Goal: Task Accomplishment & Management: Use online tool/utility

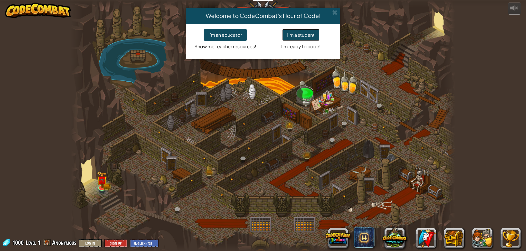
click at [296, 35] on button "I'm a student" at bounding box center [300, 35] width 37 height 12
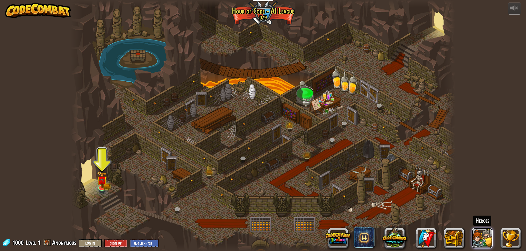
click at [482, 237] on button at bounding box center [482, 238] width 21 height 21
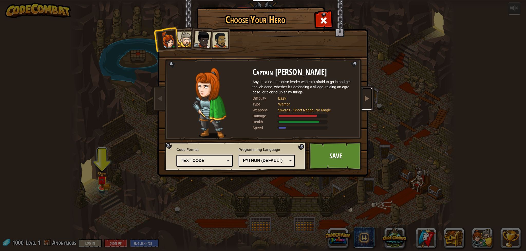
click at [365, 96] on span at bounding box center [366, 98] width 6 height 6
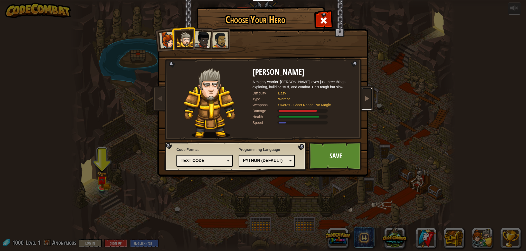
click at [365, 96] on span at bounding box center [366, 98] width 6 height 6
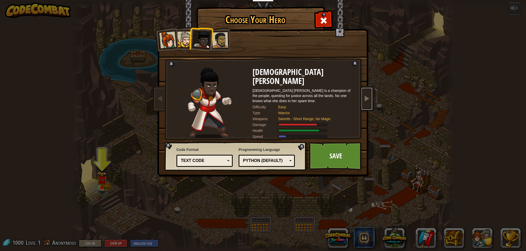
click at [365, 96] on span at bounding box center [366, 98] width 6 height 6
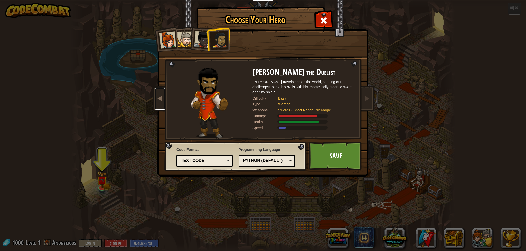
click at [164, 104] on link at bounding box center [160, 99] width 10 height 22
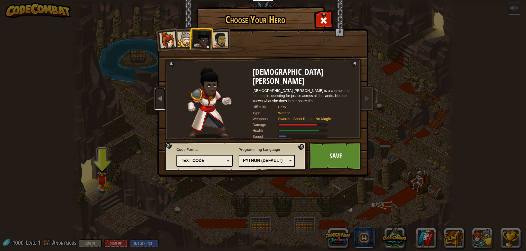
click at [164, 104] on link at bounding box center [160, 99] width 10 height 22
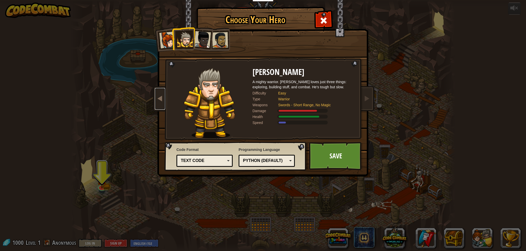
click at [164, 104] on link at bounding box center [160, 99] width 10 height 22
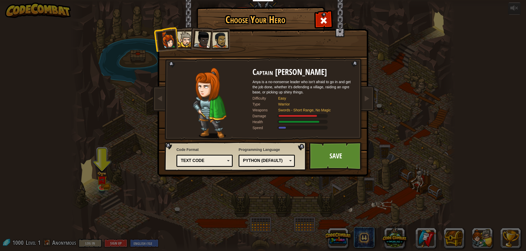
drag, startPoint x: 245, startPoint y: 91, endPoint x: 220, endPoint y: 93, distance: 24.7
click at [243, 92] on div at bounding box center [210, 103] width 86 height 71
click at [220, 93] on img at bounding box center [210, 103] width 34 height 71
click at [256, 163] on div "Python (Default)" at bounding box center [265, 161] width 44 height 6
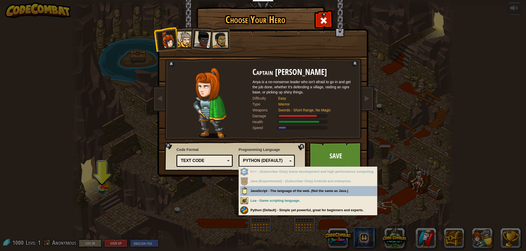
click at [260, 163] on div "Python (Default)" at bounding box center [265, 161] width 44 height 6
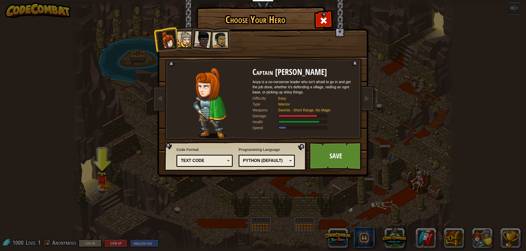
click at [434, 144] on div "Choose Your Hero 1000 Captain [PERSON_NAME] Anya is a no-nonsense leader who is…" at bounding box center [263, 125] width 526 height 251
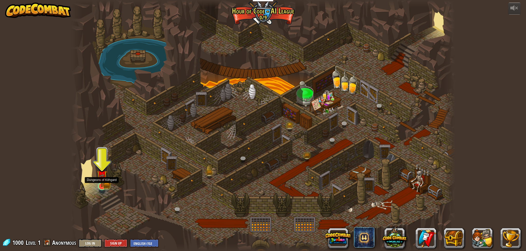
click at [102, 187] on img at bounding box center [102, 175] width 11 height 23
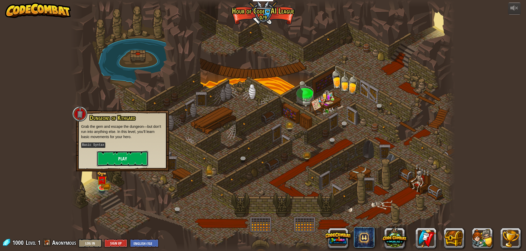
click at [122, 156] on button "Play" at bounding box center [122, 158] width 51 height 15
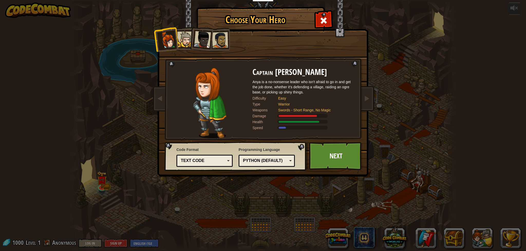
click at [292, 204] on div "Choose Your Hero 1000 Captain [PERSON_NAME] Anya is a no-nonsense leader who is…" at bounding box center [263, 125] width 526 height 251
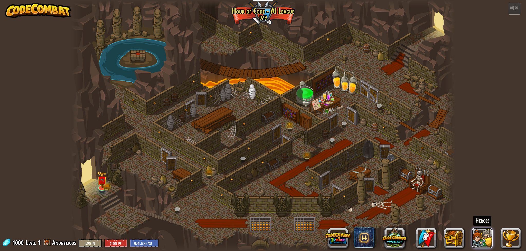
click at [483, 240] on button at bounding box center [482, 238] width 21 height 21
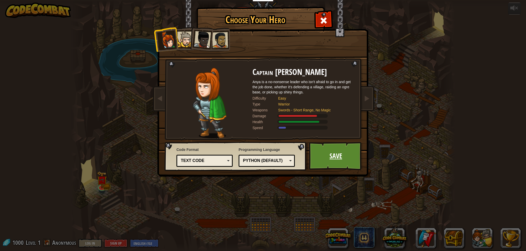
click at [340, 158] on link "Save" at bounding box center [336, 156] width 54 height 28
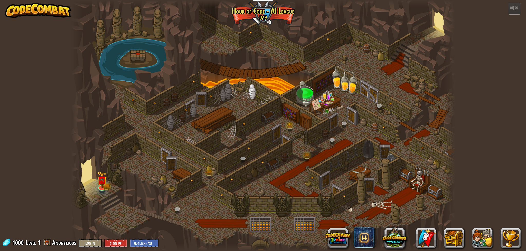
click at [109, 183] on div at bounding box center [263, 125] width 384 height 251
click at [97, 182] on img at bounding box center [102, 175] width 11 height 23
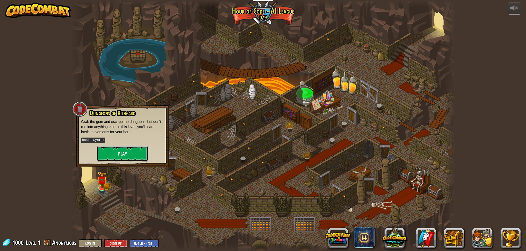
click at [122, 157] on button "Play" at bounding box center [122, 153] width 51 height 15
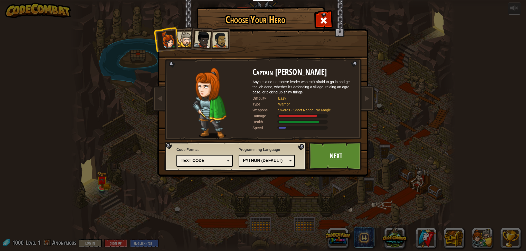
click at [322, 164] on link "Next" at bounding box center [336, 156] width 54 height 28
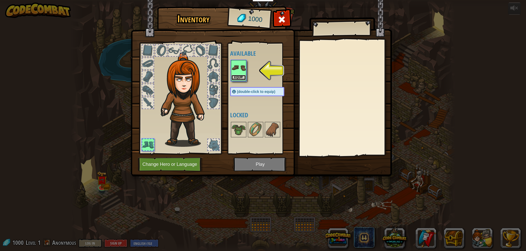
click at [240, 79] on button "Equip" at bounding box center [238, 77] width 14 height 5
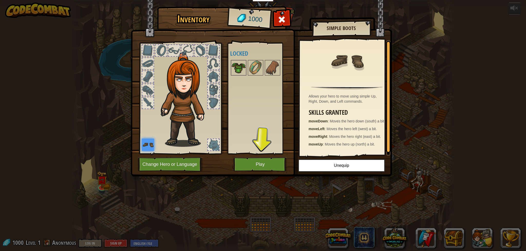
click at [241, 72] on img at bounding box center [238, 68] width 14 height 14
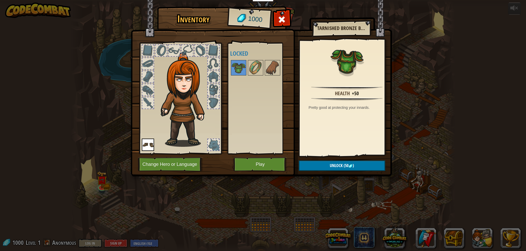
drag, startPoint x: 214, startPoint y: 87, endPoint x: 212, endPoint y: 79, distance: 8.2
click at [214, 87] on div at bounding box center [213, 89] width 11 height 11
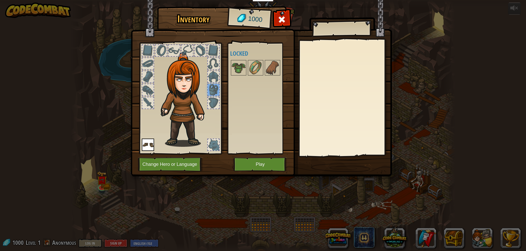
click at [213, 76] on div at bounding box center [213, 76] width 11 height 11
click at [218, 66] on div at bounding box center [213, 63] width 11 height 11
click at [210, 51] on div at bounding box center [213, 50] width 11 height 11
click at [191, 48] on div at bounding box center [186, 50] width 11 height 11
click at [196, 49] on div at bounding box center [200, 50] width 11 height 11
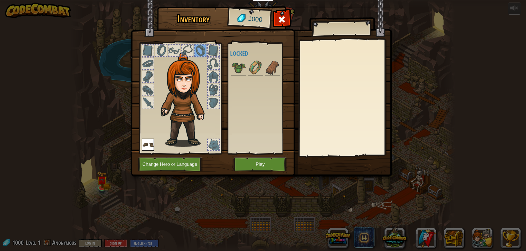
click at [177, 50] on div at bounding box center [173, 50] width 11 height 11
drag, startPoint x: 156, startPoint y: 52, endPoint x: 150, endPoint y: 55, distance: 6.4
click at [155, 52] on div at bounding box center [161, 50] width 12 height 12
click at [221, 144] on div at bounding box center [180, 97] width 85 height 116
drag, startPoint x: 212, startPoint y: 144, endPoint x: 217, endPoint y: 143, distance: 4.9
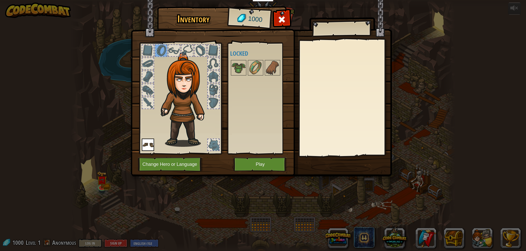
click at [212, 144] on div at bounding box center [213, 144] width 11 height 11
click at [259, 167] on button "Play" at bounding box center [260, 164] width 54 height 14
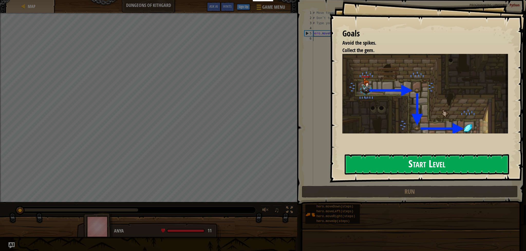
click at [383, 162] on button "Start Level" at bounding box center [426, 164] width 164 height 20
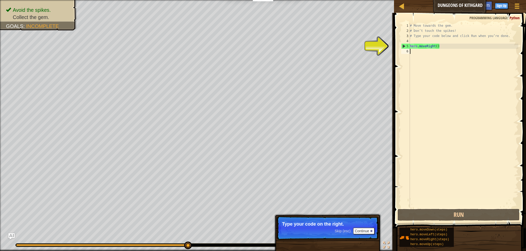
click at [337, 233] on span "Skip (esc)" at bounding box center [342, 231] width 16 height 4
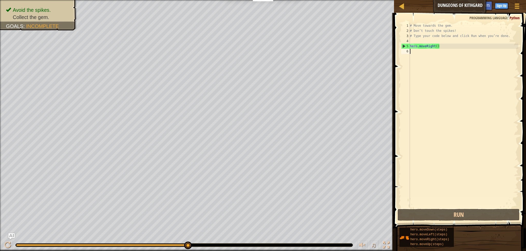
click at [214, 228] on div "Avoid the spikes. Collect the gem. Goals : Incomplete ♫ Anya 11 x: 18 y: 18 No …" at bounding box center [263, 125] width 526 height 251
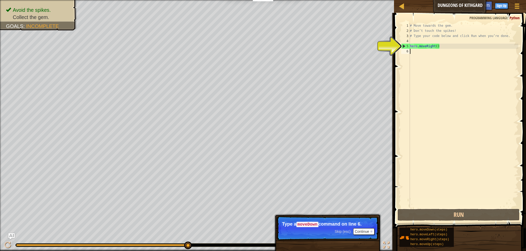
click at [416, 47] on div "# Move towards the gem. # Don’t touch the spikes! # Type your code below and cl…" at bounding box center [463, 120] width 109 height 195
type textarea "hero.moveRight()"
click at [415, 51] on div "# Move towards the gem. # Don’t touch the spikes! # Type your code below and cl…" at bounding box center [463, 120] width 109 height 195
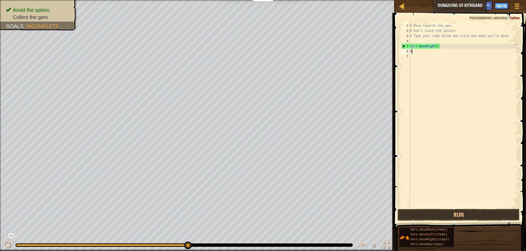
scroll to position [2, 0]
type textarea "he"
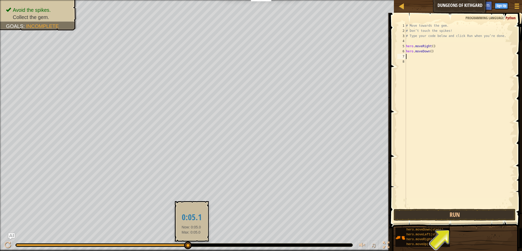
scroll to position [0, 0]
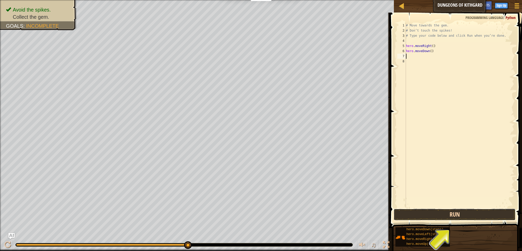
click at [409, 212] on button "Run" at bounding box center [455, 215] width 122 height 12
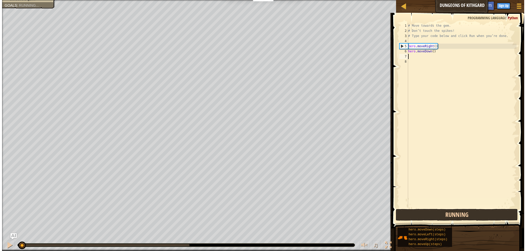
scroll to position [0, 0]
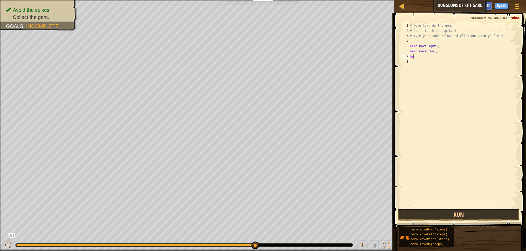
type textarea "her"
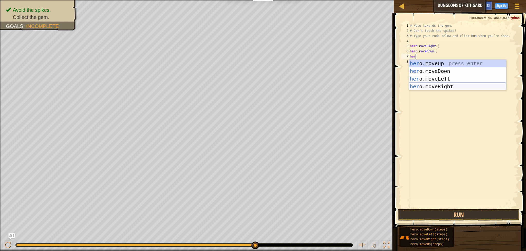
click at [433, 84] on div "her o.moveUp press enter her o.moveDown press enter her o.moveLeft press enter …" at bounding box center [457, 83] width 97 height 46
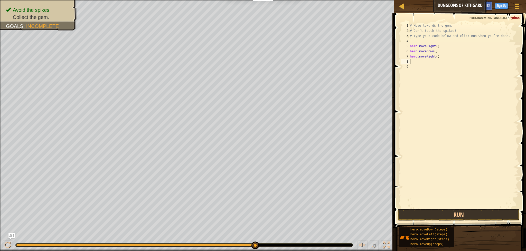
scroll to position [2, 0]
drag, startPoint x: 432, startPoint y: 210, endPoint x: 426, endPoint y: 204, distance: 8.5
click at [432, 210] on button "Run" at bounding box center [458, 215] width 122 height 12
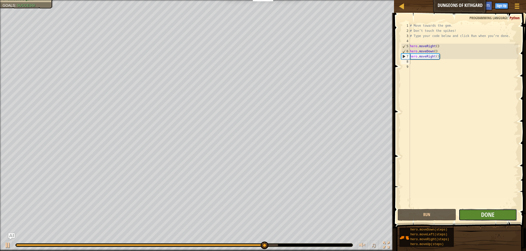
click at [480, 218] on button "Done" at bounding box center [487, 215] width 59 height 12
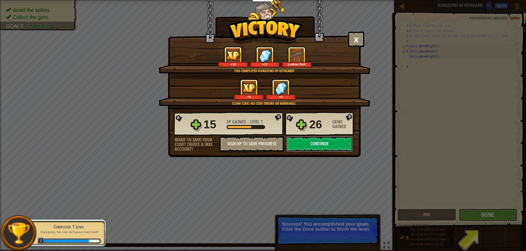
click at [316, 141] on button "Continue" at bounding box center [319, 143] width 66 height 15
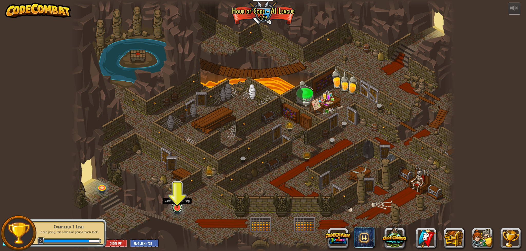
click at [180, 212] on div "Storm Siege (Locked) Deep in the [GEOGRAPHIC_DATA]... two forces emerged! Magic…" at bounding box center [263, 125] width 384 height 251
click at [180, 211] on div "Storm Siege (Locked) Deep in the [GEOGRAPHIC_DATA]... two forces emerged! Magic…" at bounding box center [263, 125] width 384 height 251
click at [180, 199] on img at bounding box center [177, 196] width 11 height 24
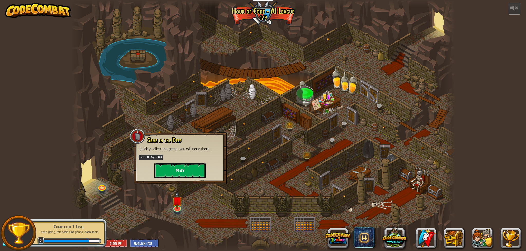
click at [183, 173] on button "Play" at bounding box center [179, 170] width 51 height 15
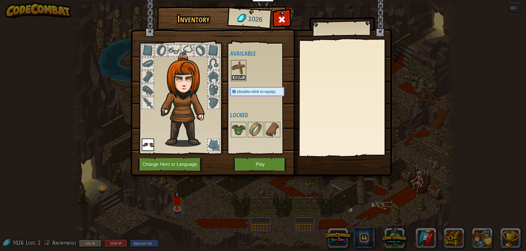
click at [239, 76] on button "Equip" at bounding box center [238, 77] width 14 height 5
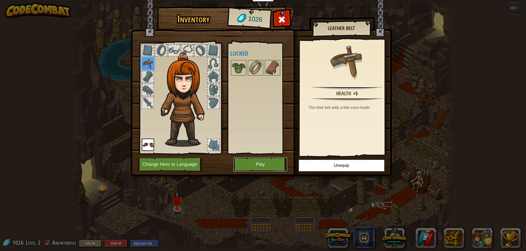
click at [276, 161] on button "Play" at bounding box center [260, 164] width 54 height 14
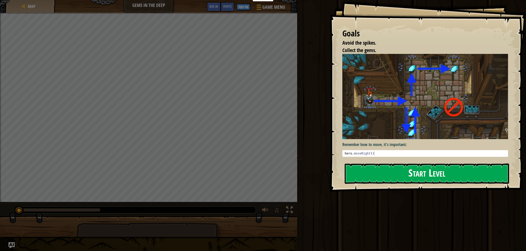
click at [412, 116] on div "Goals Avoid the spikes. Collect the gems. Remember how to move, it's important:…" at bounding box center [427, 96] width 196 height 192
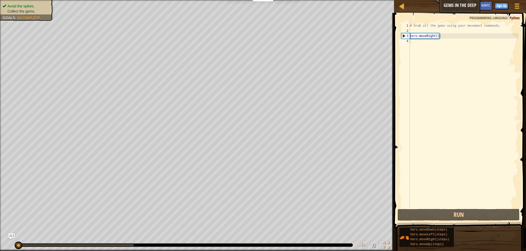
type textarea "hero.moveRight()"
click at [447, 38] on div "# Grab all the gems using your movement commands. hero . moveRight ( )" at bounding box center [463, 120] width 109 height 195
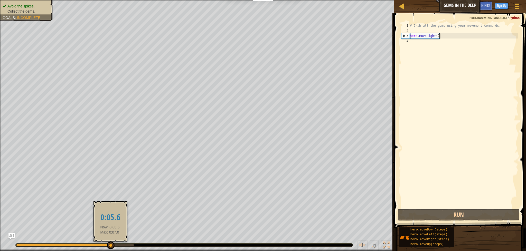
click at [110, 245] on div at bounding box center [75, 245] width 118 height 2
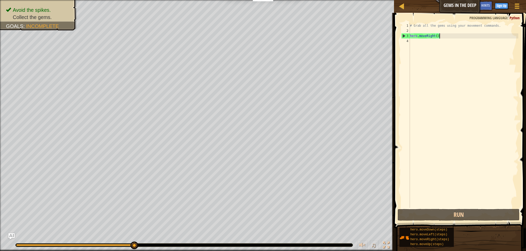
drag, startPoint x: 112, startPoint y: 244, endPoint x: 171, endPoint y: 245, distance: 59.0
click at [158, 248] on div "♫" at bounding box center [197, 243] width 394 height 15
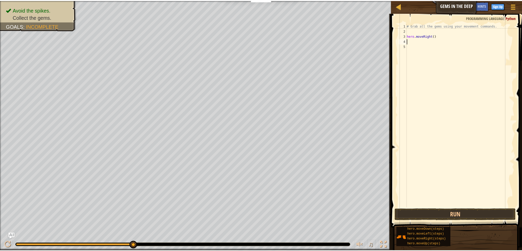
scroll to position [2, 0]
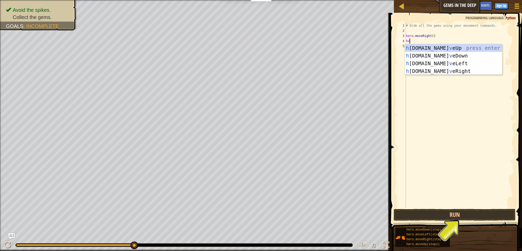
type textarea "h"
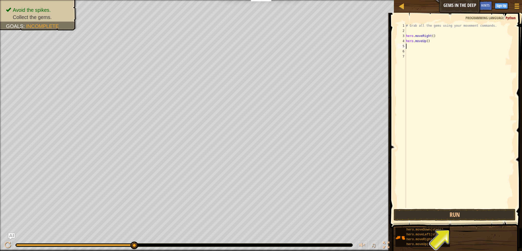
type textarea "h"
type textarea "he"
type textarea "h"
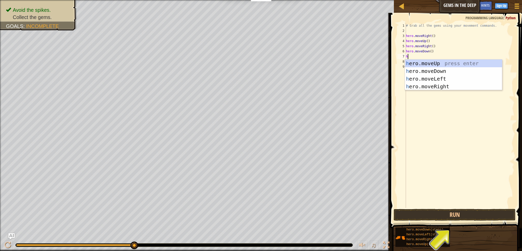
click at [450, 112] on div "# Grab all the gems using your movement commands. hero . moveRight ( ) hero . m…" at bounding box center [459, 120] width 109 height 195
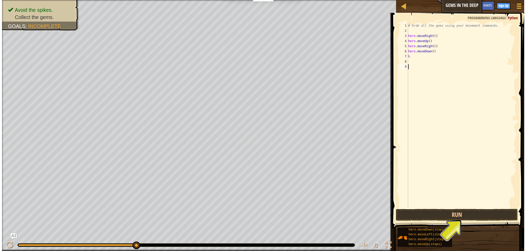
scroll to position [0, 0]
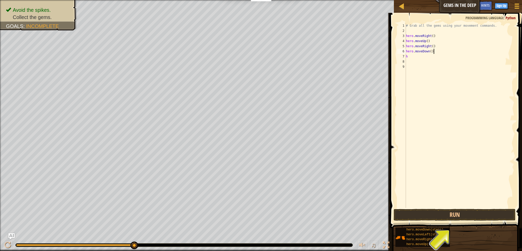
click at [436, 52] on div "# Grab all the gems using your movement commands. hero . moveRight ( ) hero . m…" at bounding box center [459, 120] width 109 height 195
click at [435, 53] on div "# Grab all the gems using your movement commands. hero . moveRight ( ) hero . m…" at bounding box center [459, 120] width 109 height 195
click at [417, 57] on div "# Grab all the gems using your movement commands. hero . moveRight ( ) hero . m…" at bounding box center [459, 120] width 109 height 195
type textarea "h"
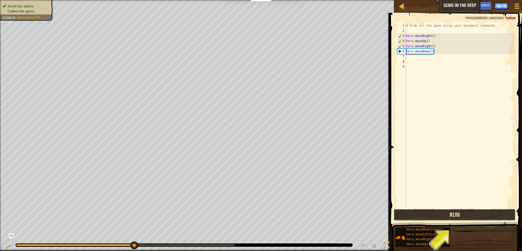
click at [436, 215] on button "Run" at bounding box center [455, 215] width 122 height 12
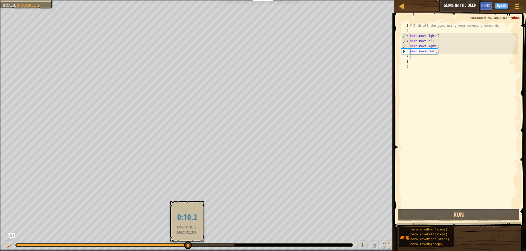
drag, startPoint x: 177, startPoint y: 246, endPoint x: 189, endPoint y: 246, distance: 11.8
click at [188, 246] on div at bounding box center [188, 246] width 8 height 8
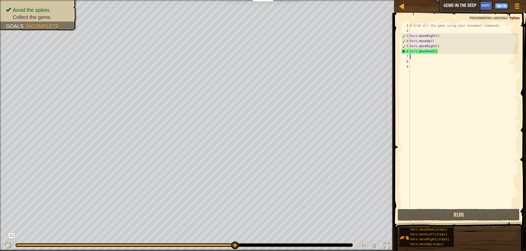
drag, startPoint x: 197, startPoint y: 247, endPoint x: 267, endPoint y: 247, distance: 70.6
click at [258, 250] on div "♫" at bounding box center [197, 243] width 394 height 15
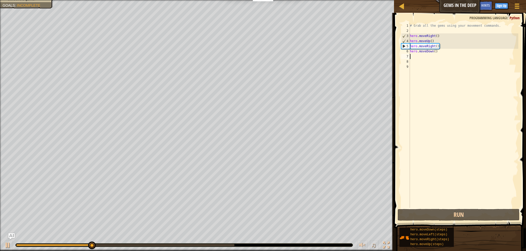
type textarea "h"
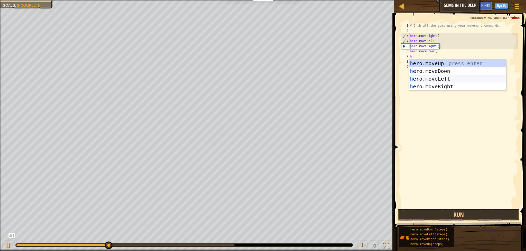
click at [451, 78] on div "h ero.moveUp press enter h ero.moveDown press enter h ero.moveLeft press enter …" at bounding box center [457, 83] width 97 height 46
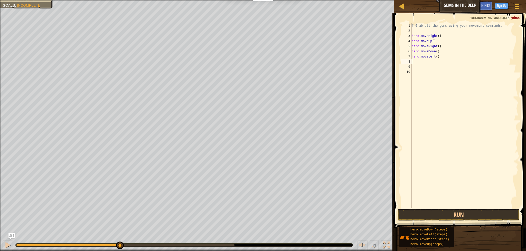
type textarea "h"
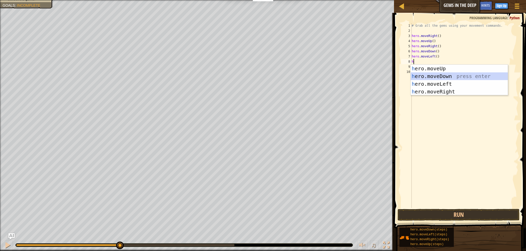
drag, startPoint x: 429, startPoint y: 74, endPoint x: 418, endPoint y: 83, distance: 13.7
click at [429, 74] on div "h ero.moveUp press enter h ero.moveDown press enter h ero.moveLeft press enter …" at bounding box center [458, 88] width 97 height 46
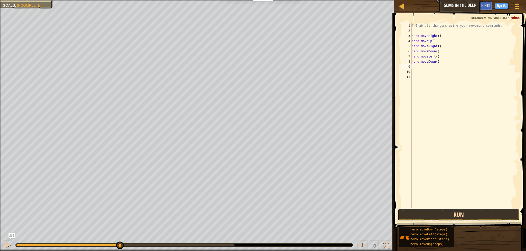
click at [421, 210] on button "Run" at bounding box center [458, 215] width 122 height 12
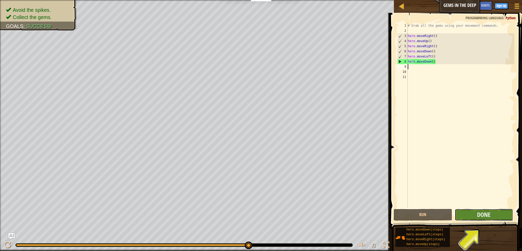
click at [469, 216] on button "Done" at bounding box center [484, 215] width 59 height 12
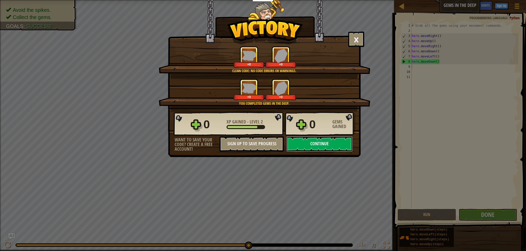
click at [323, 140] on button "Continue" at bounding box center [319, 143] width 66 height 15
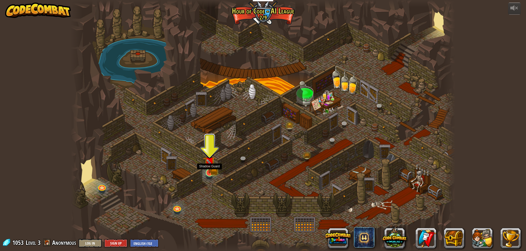
click at [210, 169] on img at bounding box center [209, 162] width 11 height 23
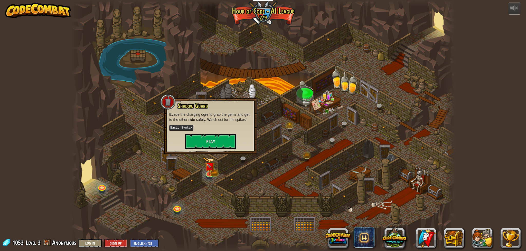
click at [220, 131] on div "Shadow Guard Evade the charging ogre to grab the gems and get to the other side…" at bounding box center [210, 125] width 83 height 47
click at [219, 139] on button "Play" at bounding box center [210, 141] width 51 height 15
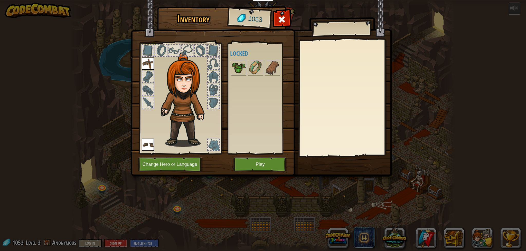
click at [237, 65] on img at bounding box center [238, 68] width 14 height 14
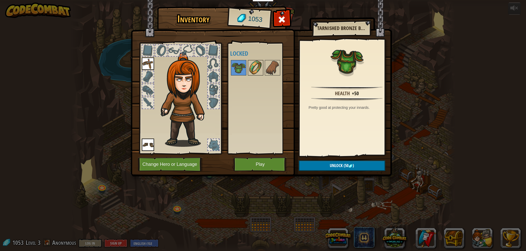
click at [251, 68] on img at bounding box center [255, 68] width 14 height 14
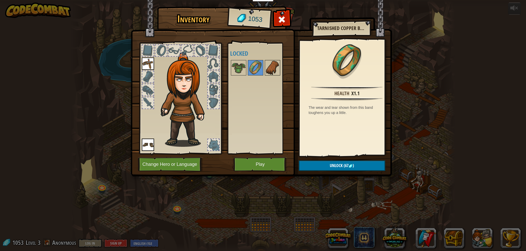
click at [269, 69] on img at bounding box center [272, 68] width 14 height 14
click at [235, 66] on img at bounding box center [238, 68] width 14 height 14
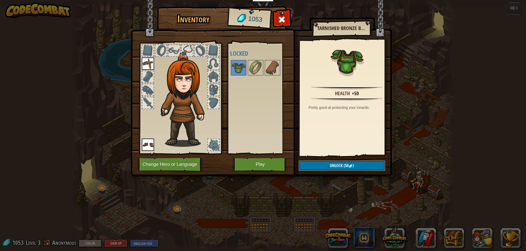
click at [326, 166] on button "Unlock (50 )" at bounding box center [342, 165] width 87 height 11
click at [325, 165] on button "Confirm" at bounding box center [342, 165] width 87 height 11
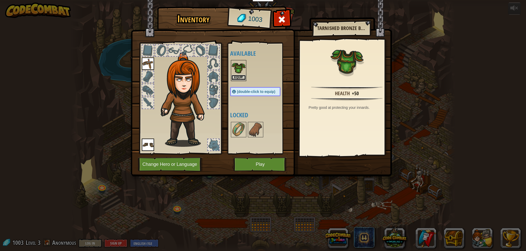
click at [241, 77] on button "Equip" at bounding box center [238, 77] width 14 height 5
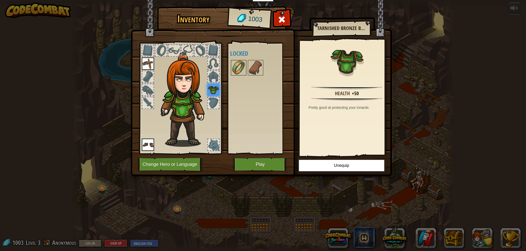
click at [240, 72] on img at bounding box center [238, 68] width 14 height 14
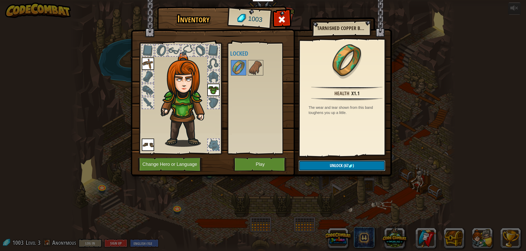
click at [330, 163] on span "Unlock" at bounding box center [336, 166] width 13 height 6
drag, startPoint x: 326, startPoint y: 167, endPoint x: 292, endPoint y: 114, distance: 63.2
click at [326, 167] on button "Confirm" at bounding box center [342, 165] width 87 height 11
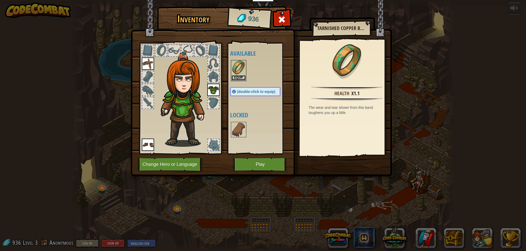
drag, startPoint x: 240, startPoint y: 76, endPoint x: 245, endPoint y: 87, distance: 11.5
click at [240, 76] on button "Equip" at bounding box center [238, 77] width 14 height 5
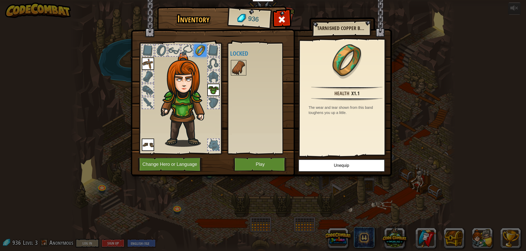
click at [238, 68] on img at bounding box center [238, 68] width 14 height 14
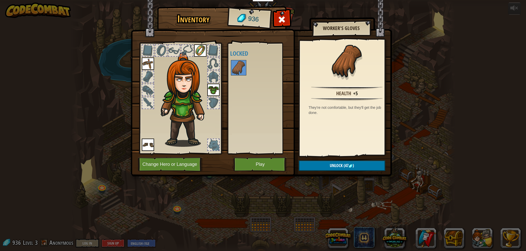
click at [213, 68] on div at bounding box center [213, 63] width 11 height 11
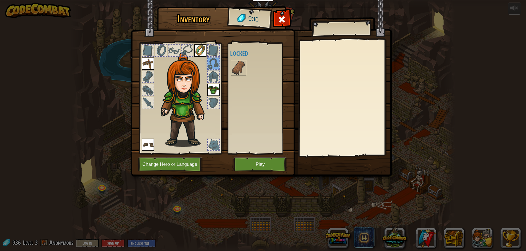
click at [213, 72] on div at bounding box center [213, 76] width 11 height 11
click at [241, 63] on img at bounding box center [238, 68] width 14 height 14
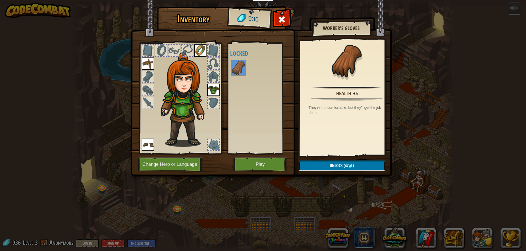
drag, startPoint x: 342, startPoint y: 165, endPoint x: 315, endPoint y: 126, distance: 47.3
click at [342, 165] on span "(47" at bounding box center [345, 166] width 6 height 6
drag, startPoint x: 338, startPoint y: 166, endPoint x: 296, endPoint y: 100, distance: 78.8
click at [338, 166] on button "Confirm" at bounding box center [342, 165] width 87 height 11
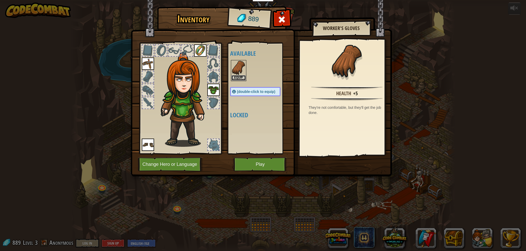
click at [242, 77] on button "Equip" at bounding box center [238, 77] width 14 height 5
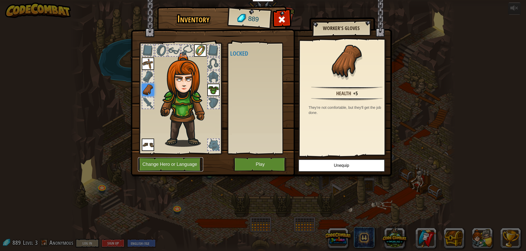
click at [193, 166] on button "Change Hero or Language" at bounding box center [170, 164] width 65 height 14
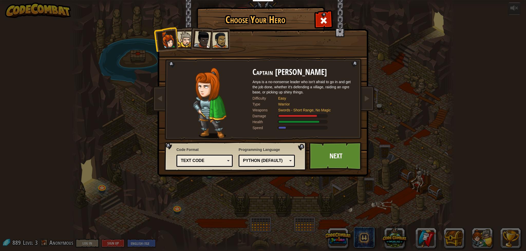
click at [282, 159] on div "Python (Default)" at bounding box center [265, 161] width 44 height 6
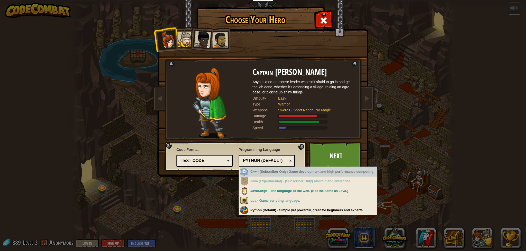
click at [289, 157] on div "Python (Default)" at bounding box center [267, 161] width 50 height 8
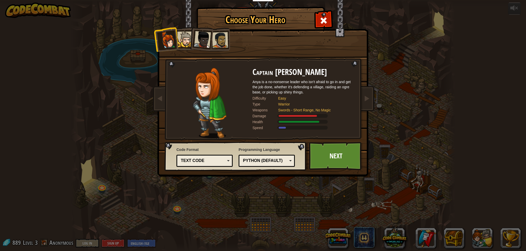
click at [217, 157] on div "Text code" at bounding box center [205, 161] width 50 height 8
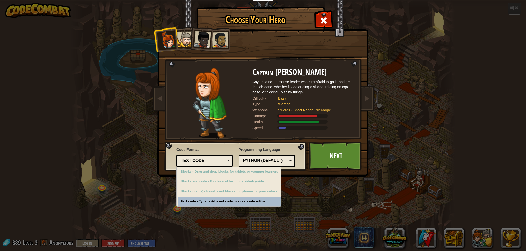
click at [218, 156] on div "Text code Blocks and code Blocks Blocks (Icons) Text code" at bounding box center [204, 161] width 56 height 12
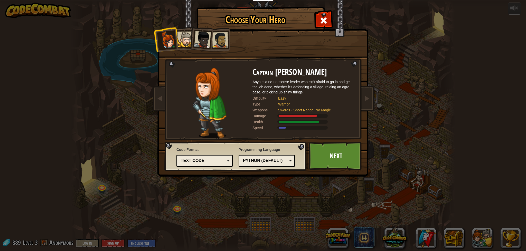
click at [259, 157] on div "Python (Default)" at bounding box center [267, 161] width 50 height 8
drag, startPoint x: 290, startPoint y: 155, endPoint x: 300, endPoint y: 148, distance: 11.5
click at [292, 153] on div "Programming Language Python (Default) JavaScript Lua C++ Java (Experimental) Py…" at bounding box center [266, 157] width 56 height 22
click at [339, 161] on link "Next" at bounding box center [336, 156] width 54 height 28
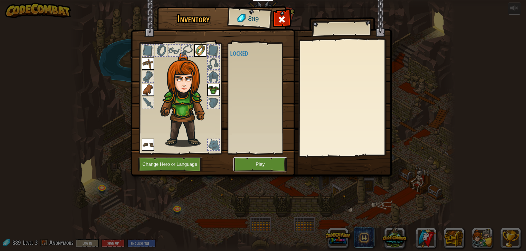
drag, startPoint x: 272, startPoint y: 168, endPoint x: 272, endPoint y: 162, distance: 5.7
click at [272, 167] on button "Play" at bounding box center [260, 164] width 54 height 14
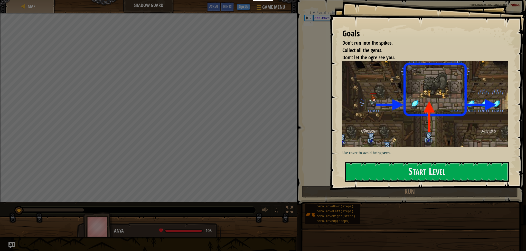
click at [379, 109] on div "Goals Don’t run into the spikes. Collect all the gems. Don’t let the ogre see y…" at bounding box center [427, 95] width 196 height 190
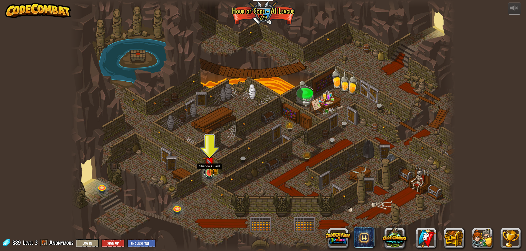
click at [205, 174] on link at bounding box center [209, 172] width 10 height 10
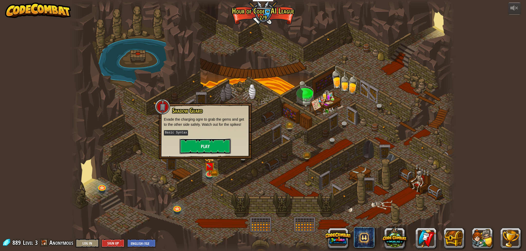
click at [214, 148] on button "Play" at bounding box center [204, 146] width 51 height 15
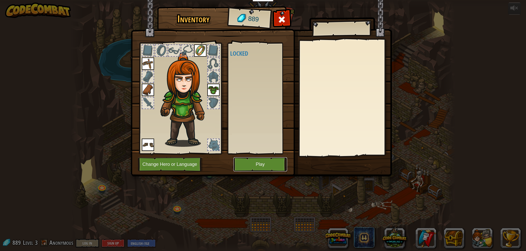
click at [255, 162] on button "Play" at bounding box center [260, 164] width 54 height 14
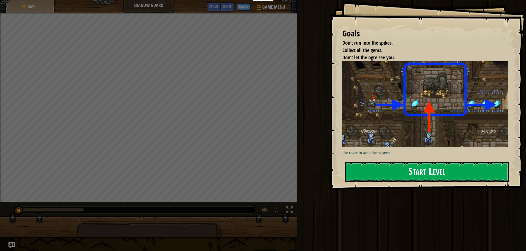
click at [412, 168] on button "Start Level" at bounding box center [426, 172] width 164 height 20
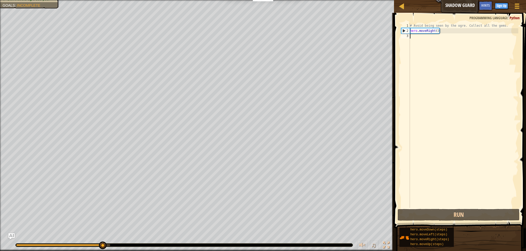
type textarea "h"
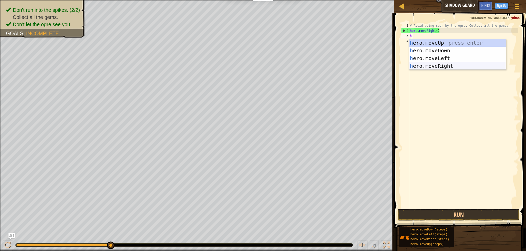
click at [451, 62] on div "h ero.moveUp press enter h ero.moveDown press enter h ero.moveLeft press enter …" at bounding box center [457, 62] width 97 height 46
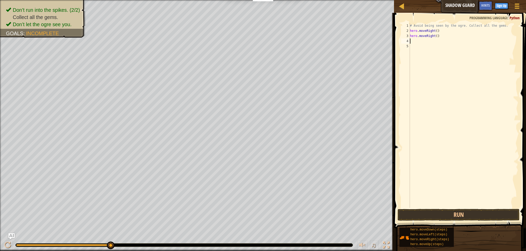
type textarea "h"
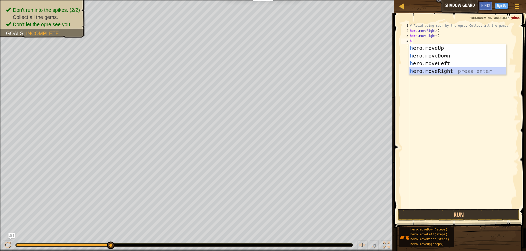
click at [432, 73] on div "h ero.moveUp press enter h ero.moveDown press enter h ero.moveLeft press enter …" at bounding box center [457, 67] width 97 height 46
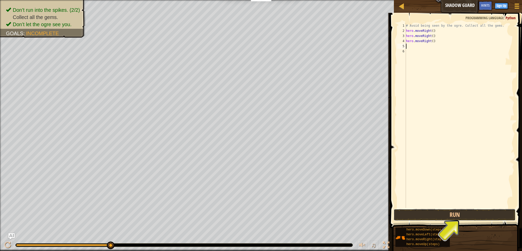
drag, startPoint x: 443, startPoint y: 213, endPoint x: 431, endPoint y: 204, distance: 14.5
click at [443, 212] on button "Run" at bounding box center [455, 215] width 122 height 12
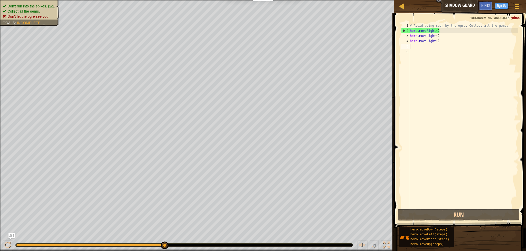
click at [62, 24] on div "Don’t run into the spikes. (2/2) Collect all the gems. Don’t let the ogre see y…" at bounding box center [197, 125] width 394 height 251
click at [444, 39] on div "# Avoid being seen by the ogre. Collect all the gems. hero . moveRight ( ) hero…" at bounding box center [463, 120] width 109 height 195
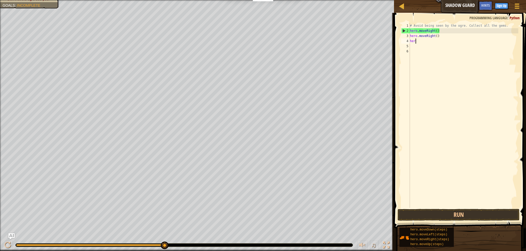
type textarea "h"
click at [429, 217] on button "Run" at bounding box center [458, 215] width 122 height 12
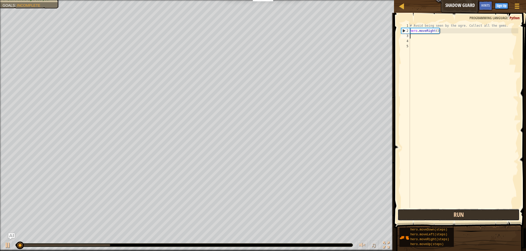
click at [429, 216] on button "Run" at bounding box center [458, 215] width 122 height 12
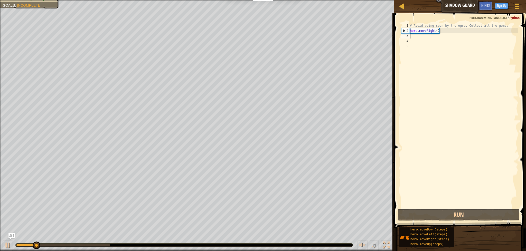
type textarea "h"
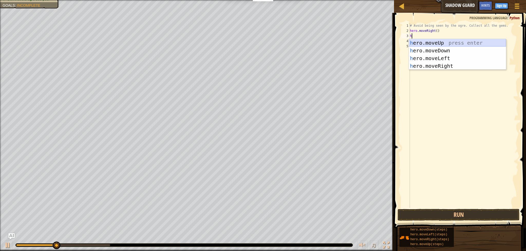
click at [431, 45] on div "h ero.moveUp press enter h ero.moveDown press enter h ero.moveLeft press enter …" at bounding box center [457, 62] width 97 height 46
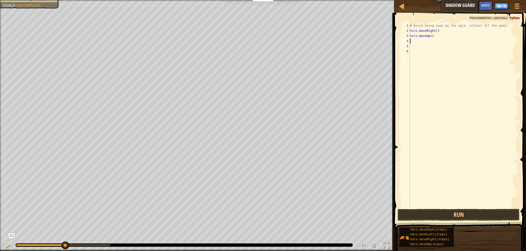
type textarea "h"
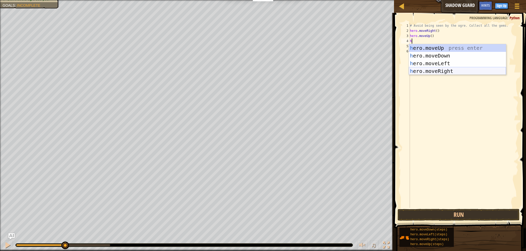
click at [427, 71] on div "h ero.moveUp press enter h ero.moveDown press enter h ero.moveLeft press enter …" at bounding box center [457, 67] width 97 height 46
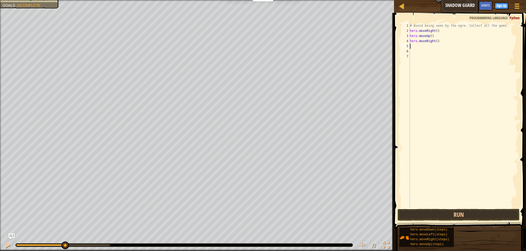
type textarea "h"
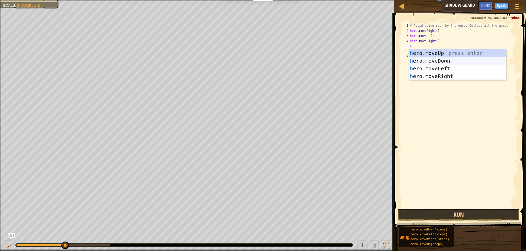
click at [426, 59] on div "h ero.moveUp press enter h ero.moveDown press enter h ero.moveLeft press enter …" at bounding box center [457, 72] width 97 height 46
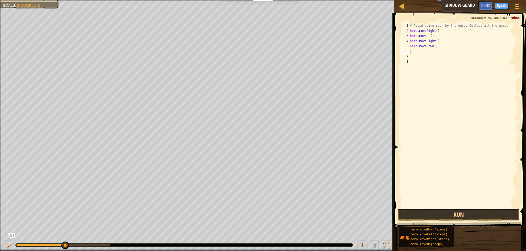
type textarea "h"
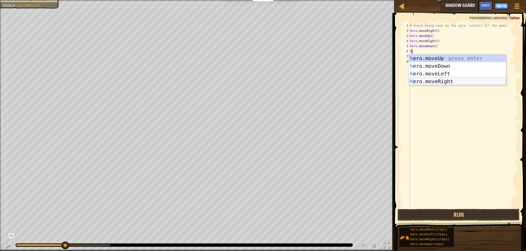
click at [429, 80] on div "h ero.moveUp press enter h ero.moveDown press enter h ero.moveLeft press enter …" at bounding box center [457, 77] width 97 height 46
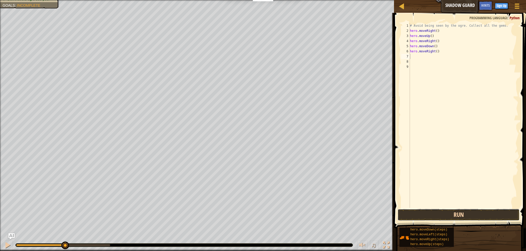
click at [434, 213] on button "Run" at bounding box center [458, 215] width 122 height 12
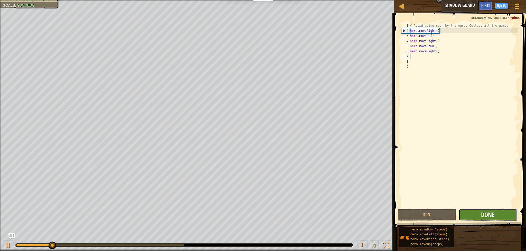
click at [476, 215] on button "Done" at bounding box center [487, 215] width 59 height 12
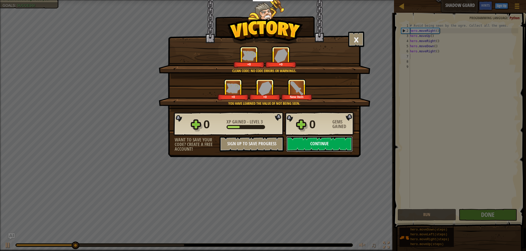
click at [300, 145] on button "Continue" at bounding box center [319, 143] width 66 height 15
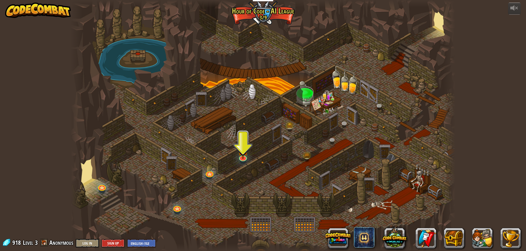
click at [248, 161] on div at bounding box center [263, 125] width 384 height 251
click at [245, 157] on link at bounding box center [242, 156] width 10 height 10
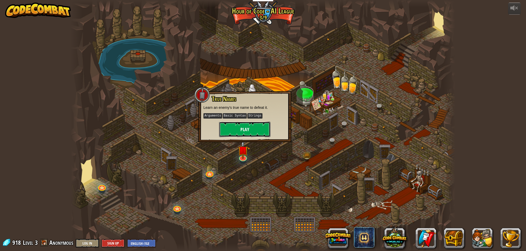
click at [242, 122] on button "Play" at bounding box center [244, 129] width 51 height 15
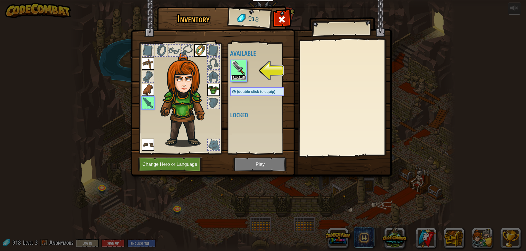
click at [235, 75] on button "Equip" at bounding box center [238, 77] width 14 height 5
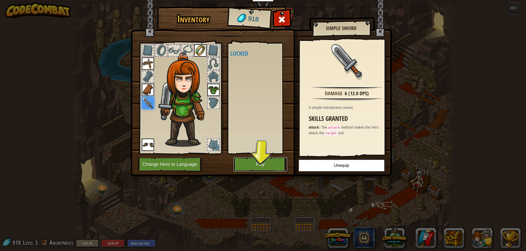
click at [271, 166] on button "Play" at bounding box center [260, 164] width 54 height 14
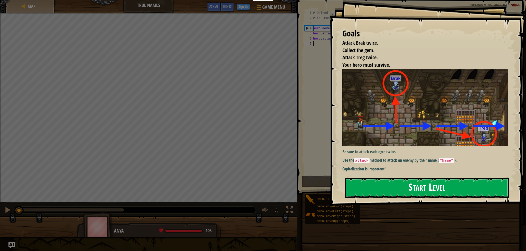
click at [456, 189] on button "Start Level" at bounding box center [426, 188] width 164 height 20
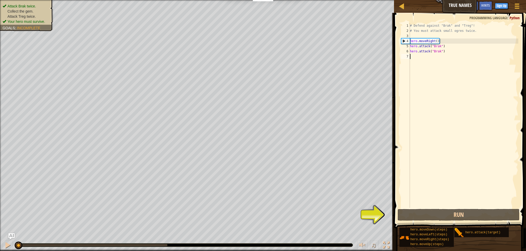
type textarea "h"
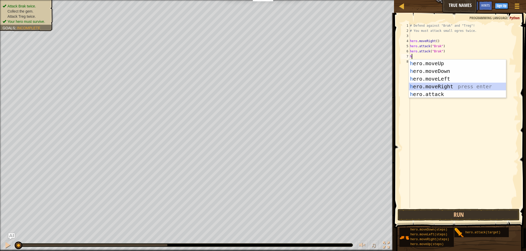
click at [430, 86] on div "h ero.moveUp press enter h ero.moveDown press enter h ero.moveLeft press enter …" at bounding box center [457, 87] width 97 height 54
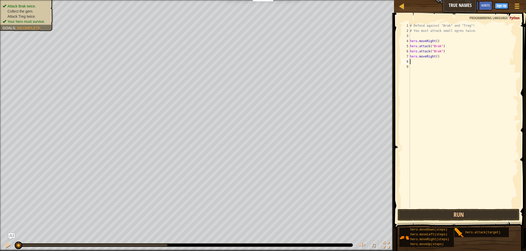
type textarea "h"
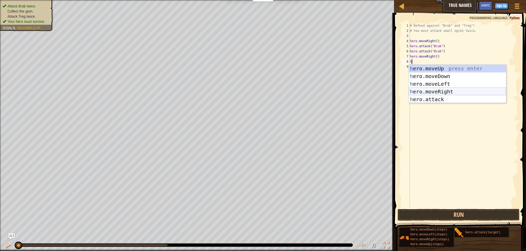
click at [443, 91] on div "h ero.moveUp press enter h ero.moveDown press enter h ero.moveLeft press enter …" at bounding box center [457, 92] width 97 height 54
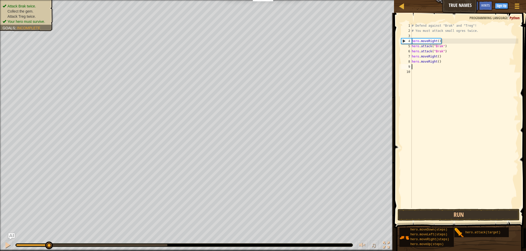
drag, startPoint x: 17, startPoint y: 245, endPoint x: 49, endPoint y: 239, distance: 32.4
click at [49, 239] on div "♫" at bounding box center [197, 243] width 394 height 15
click at [7, 248] on div at bounding box center [7, 245] width 7 height 7
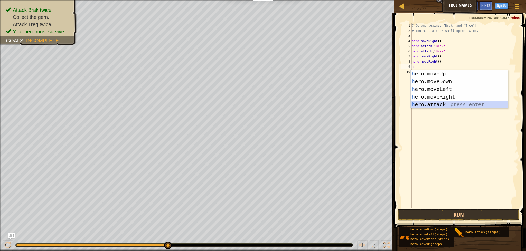
click at [432, 104] on div "h ero.moveUp press enter h ero.moveDown press enter h ero.moveLeft press enter …" at bounding box center [458, 97] width 97 height 54
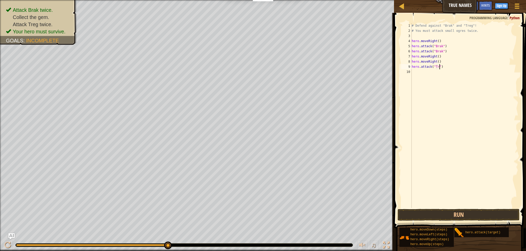
scroll to position [2, 2]
type textarea "hero.attack("Treg")"
click at [456, 72] on div "# Defend against "Brak" and "Treg"! # You must attack small ogres twice. hero .…" at bounding box center [464, 120] width 108 height 195
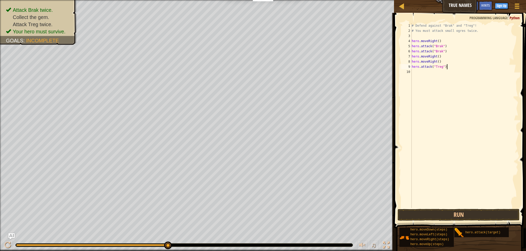
click at [453, 67] on div "# Defend against "Brak" and "Treg"! # You must attack small ogres twice. hero .…" at bounding box center [464, 120] width 108 height 195
type textarea "hero.attack("Treg")"
type textarea "h"
click at [430, 79] on div "# Defend against "Brak" and "Treg"! # You must attack small ogres twice. hero .…" at bounding box center [464, 120] width 108 height 195
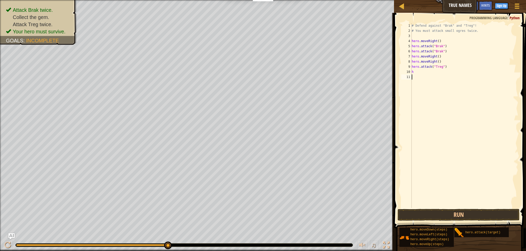
click at [423, 74] on div "# Defend against "Brak" and "Treg"! # You must attack small ogres twice. hero .…" at bounding box center [464, 120] width 108 height 195
click at [418, 71] on div "# Defend against "Brak" and "Treg"! # You must attack small ogres twice. hero .…" at bounding box center [464, 120] width 108 height 195
type textarea "e"
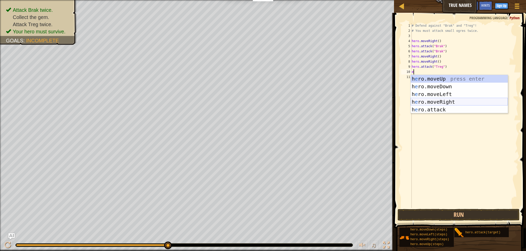
click at [437, 103] on div "h e ro.moveUp press enter h e ro.moveDown press enter h e ro.moveLeft press ent…" at bounding box center [458, 102] width 97 height 54
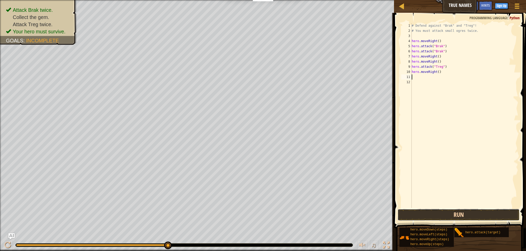
click at [428, 211] on button "Run" at bounding box center [458, 215] width 122 height 12
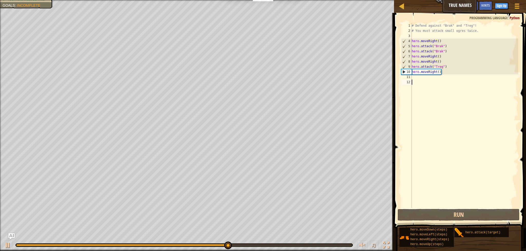
click at [446, 168] on div "# Defend against "Brak" and "Treg"! # You must attack small ogres twice. hero .…" at bounding box center [464, 120] width 108 height 195
drag, startPoint x: 449, startPoint y: 73, endPoint x: 447, endPoint y: 73, distance: 2.6
click at [448, 73] on div "# Defend against "Brak" and "Treg"! # You must attack small ogres twice. hero .…" at bounding box center [464, 120] width 108 height 195
drag, startPoint x: 446, startPoint y: 73, endPoint x: 504, endPoint y: 78, distance: 58.0
click at [504, 77] on div "# Defend against "Brak" and "Treg"! # You must attack small ogres twice. hero .…" at bounding box center [464, 120] width 108 height 195
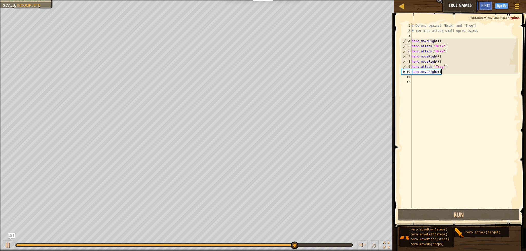
type textarea "hero.moveRight()"
click at [477, 95] on div "# Defend against "Brak" and "Treg"! # You must attack small ogres twice. hero .…" at bounding box center [464, 120] width 108 height 195
click at [442, 73] on div "# Defend against "Brak" and "Treg"! # You must attack small ogres twice. hero .…" at bounding box center [464, 120] width 108 height 195
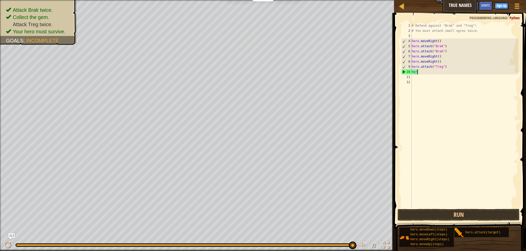
type textarea "h"
click at [444, 62] on div "# Defend against "Brak" and "Treg"! # You must attack small ogres twice. hero .…" at bounding box center [464, 120] width 108 height 195
type textarea "hero.moveRight()"
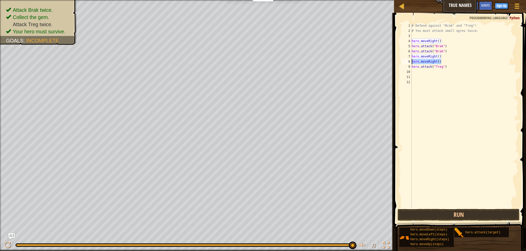
drag, startPoint x: 443, startPoint y: 62, endPoint x: 411, endPoint y: 62, distance: 31.6
click at [411, 62] on div "hero.moveRight() 1 2 3 4 5 6 7 8 9 10 11 12 # Defend against "Brak" and "Treg"!…" at bounding box center [459, 115] width 118 height 185
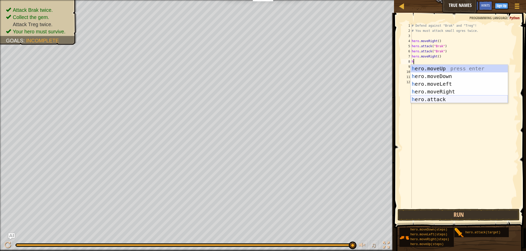
click at [437, 99] on div "h ero.moveUp press enter h ero.moveDown press enter h ero.moveLeft press enter …" at bounding box center [458, 92] width 97 height 54
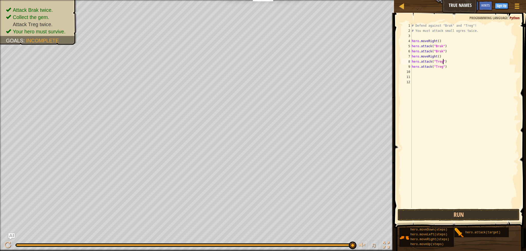
scroll to position [2, 3]
type textarea "hero.attack("Treg")"
click at [455, 217] on button "Run" at bounding box center [458, 215] width 122 height 12
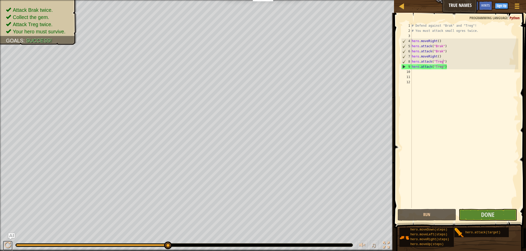
drag, startPoint x: 7, startPoint y: 243, endPoint x: 18, endPoint y: 237, distance: 12.3
click at [8, 242] on div at bounding box center [7, 245] width 7 height 7
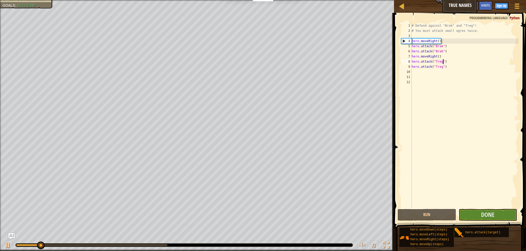
click at [431, 72] on div "# Defend against "Brak" and "Treg"! # You must attack small ogres twice. hero .…" at bounding box center [464, 120] width 108 height 195
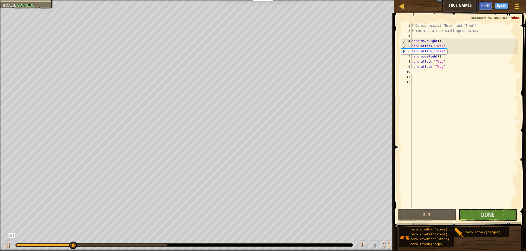
type textarea "h"
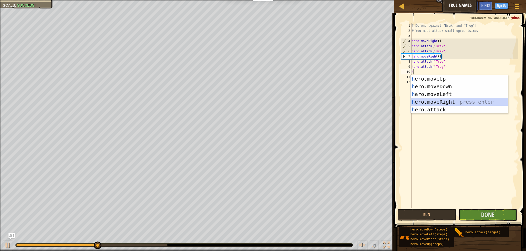
click at [446, 101] on div "h ero.moveUp press enter h ero.moveDown press enter h ero.moveLeft press enter …" at bounding box center [458, 102] width 97 height 54
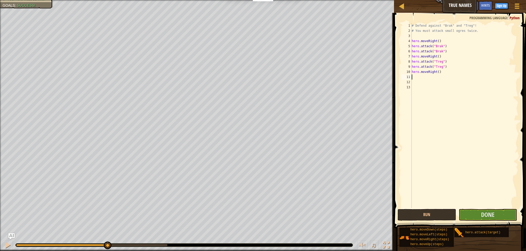
type textarea "h"
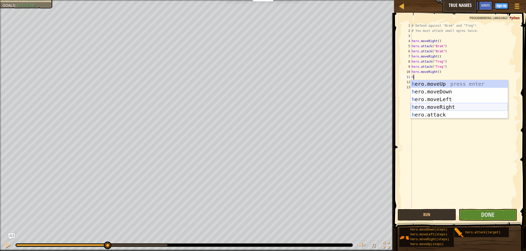
click at [434, 104] on div "# Defend against "Brak" and "Treg"! # You must attack small ogres twice. hero .…" at bounding box center [464, 120] width 108 height 195
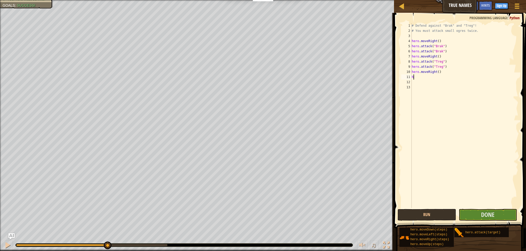
click at [442, 76] on div "# Defend against "Brak" and "Treg"! # You must attack small ogres twice. hero .…" at bounding box center [464, 120] width 108 height 195
type textarea "he"
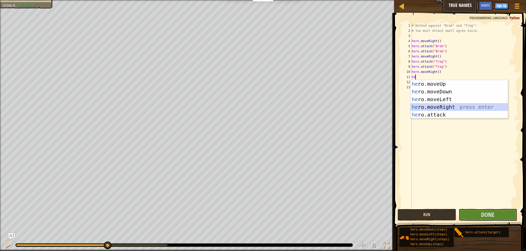
drag, startPoint x: 440, startPoint y: 108, endPoint x: 397, endPoint y: 103, distance: 43.1
click at [439, 108] on div "he ro.moveUp press enter he ro.moveDown press enter he ro.moveLeft press enter …" at bounding box center [458, 107] width 97 height 54
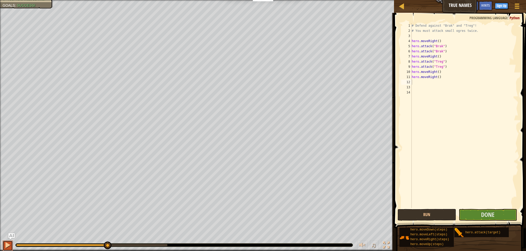
click at [8, 243] on div at bounding box center [7, 245] width 7 height 7
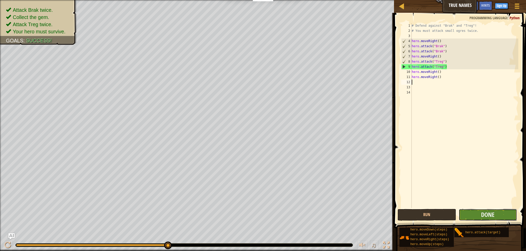
click at [481, 216] on button "Done" at bounding box center [487, 215] width 59 height 12
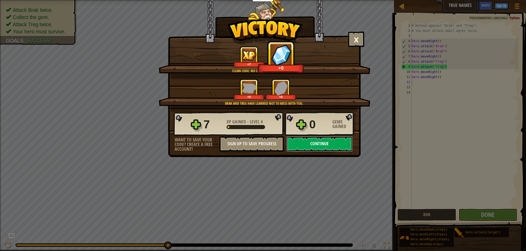
click at [338, 143] on button "Continue" at bounding box center [319, 143] width 66 height 15
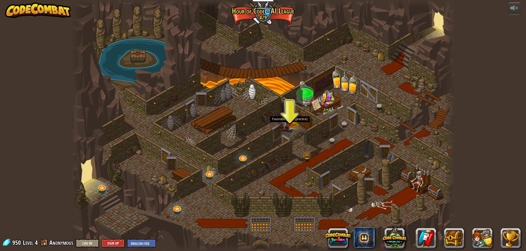
click at [290, 124] on img at bounding box center [284, 121] width 11 height 21
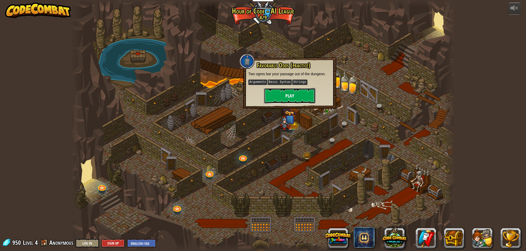
click at [296, 96] on button "Play" at bounding box center [289, 95] width 51 height 15
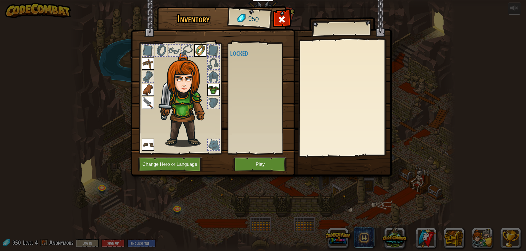
click at [213, 60] on div at bounding box center [213, 63] width 11 height 11
click at [215, 51] on div at bounding box center [213, 50] width 11 height 11
drag, startPoint x: 219, startPoint y: 74, endPoint x: 215, endPoint y: 87, distance: 12.8
click at [218, 79] on div at bounding box center [213, 76] width 11 height 11
drag, startPoint x: 215, startPoint y: 87, endPoint x: 218, endPoint y: 125, distance: 38.4
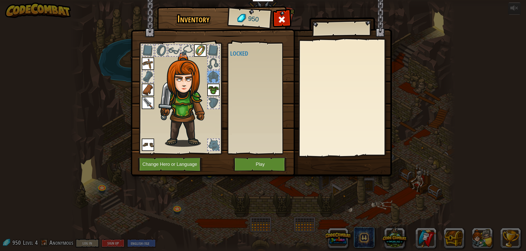
click at [215, 98] on div at bounding box center [180, 97] width 85 height 116
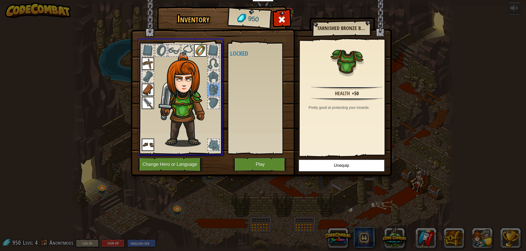
drag, startPoint x: 212, startPoint y: 91, endPoint x: 246, endPoint y: 90, distance: 33.9
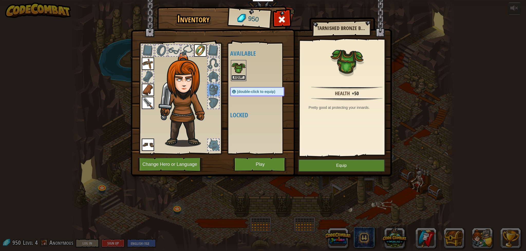
click at [238, 75] on button "Equip" at bounding box center [238, 77] width 14 height 5
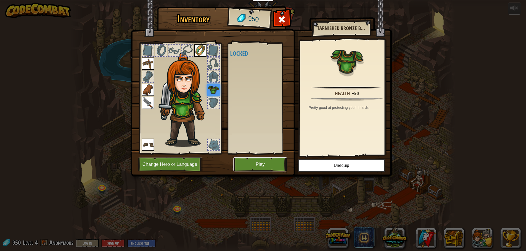
click at [263, 165] on button "Play" at bounding box center [260, 164] width 54 height 14
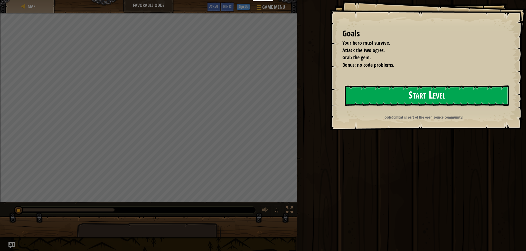
click at [403, 103] on button "Start Level" at bounding box center [426, 95] width 164 height 20
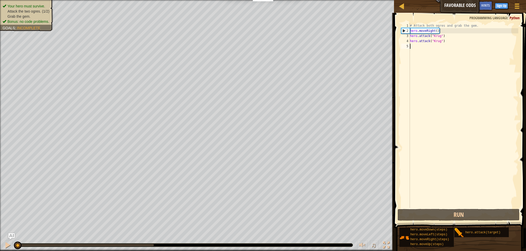
type textarea "h"
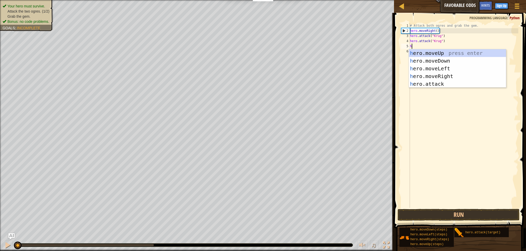
scroll to position [2, 0]
click at [446, 75] on div "h ero.moveUp press enter h ero.moveDown press enter h ero.moveLeft press enter …" at bounding box center [457, 76] width 97 height 54
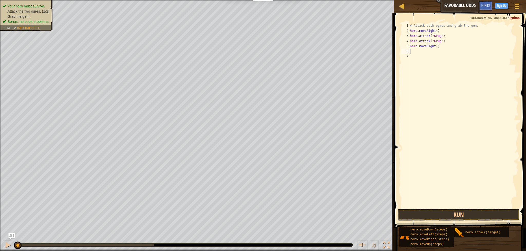
type textarea "h"
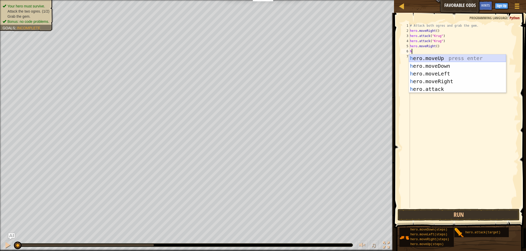
click at [433, 59] on div "h ero.moveUp press enter h ero.moveDown press enter h ero.moveLeft press enter …" at bounding box center [457, 81] width 97 height 54
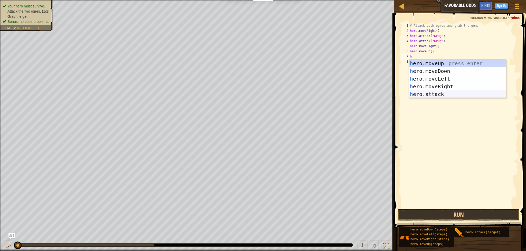
drag, startPoint x: 423, startPoint y: 92, endPoint x: 427, endPoint y: 88, distance: 6.1
click at [423, 92] on div "h ero.moveUp press enter h ero.moveDown press enter h ero.moveLeft press enter …" at bounding box center [457, 87] width 97 height 54
type textarea "hero.attack("Enemy Name")"
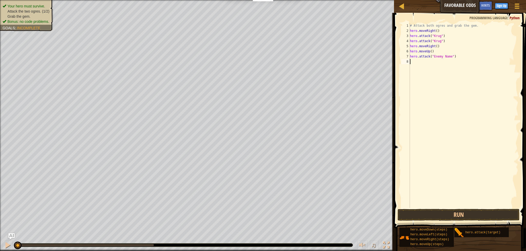
click at [434, 66] on div "# Attack both ogres and grab the gem. hero . moveRight ( ) hero . attack ( "[PE…" at bounding box center [463, 120] width 109 height 195
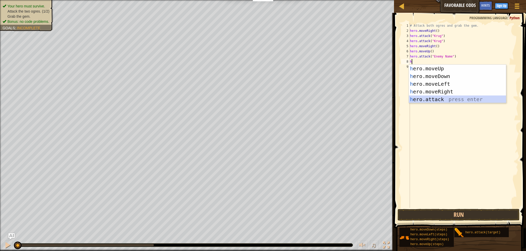
click at [438, 96] on div "h ero.moveUp press enter h ero.moveDown press enter h ero.moveLeft press enter …" at bounding box center [457, 92] width 97 height 54
type textarea "hero.attack("Enemy Name")"
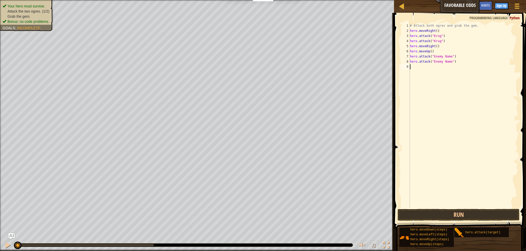
click at [442, 71] on div "# Attack both ogres and grab the gem. hero . moveRight ( ) hero . attack ( "[PE…" at bounding box center [463, 120] width 109 height 195
type textarea "h"
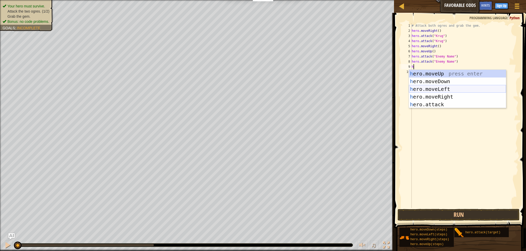
click at [437, 90] on div "h ero.moveUp press enter h ero.moveDown press enter h ero.moveLeft press enter …" at bounding box center [457, 97] width 97 height 54
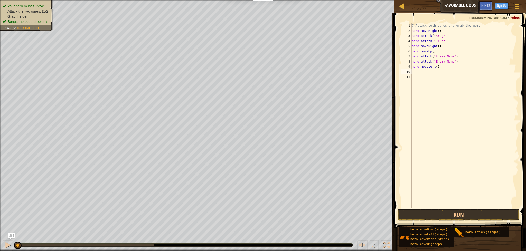
type textarea "h"
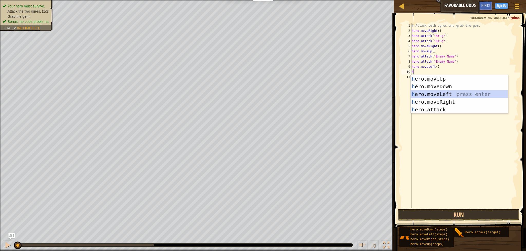
click at [430, 96] on div "h ero.moveUp press enter h ero.moveDown press enter h ero.moveLeft press enter …" at bounding box center [458, 102] width 97 height 54
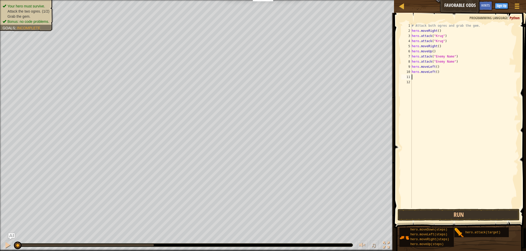
click at [450, 63] on div "# Attack both ogres and grab the gem. hero . moveRight ( ) hero . attack ( "[PE…" at bounding box center [464, 120] width 108 height 195
click at [451, 62] on div "# Attack both ogres and grab the gem. hero . moveRight ( ) hero . attack ( "[PE…" at bounding box center [464, 120] width 108 height 195
click at [455, 61] on div "# Attack both ogres and grab the gem. hero . moveRight ( ) hero . attack ( "[PE…" at bounding box center [464, 120] width 108 height 195
click at [453, 62] on div "# Attack both ogres and grab the gem. hero . moveRight ( ) hero . attack ( "[PE…" at bounding box center [464, 120] width 108 height 195
drag, startPoint x: 453, startPoint y: 62, endPoint x: 438, endPoint y: 64, distance: 15.3
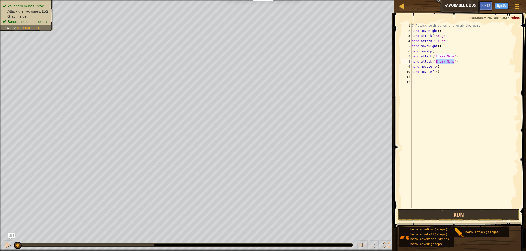
click at [438, 64] on div "# Attack both ogres and grab the gem. hero . moveRight ( ) hero . attack ( "[PE…" at bounding box center [464, 120] width 108 height 195
drag, startPoint x: 455, startPoint y: 56, endPoint x: 435, endPoint y: 56, distance: 19.3
click at [435, 56] on div "# Attack both ogres and grab the gem. hero . moveRight ( ) hero . attack ( "[PE…" at bounding box center [464, 120] width 108 height 195
type textarea "hero.attack("Grump")"
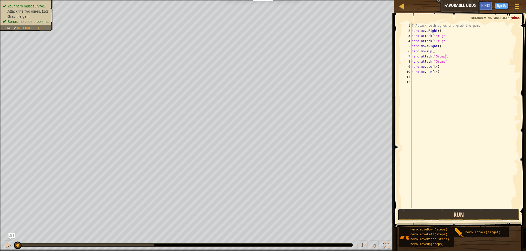
click at [448, 213] on button "Run" at bounding box center [458, 215] width 122 height 12
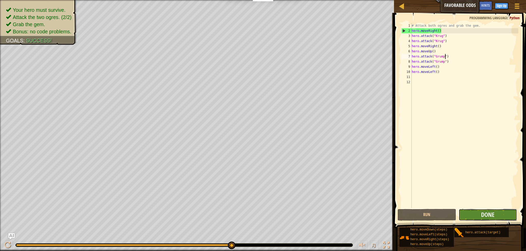
click at [471, 214] on button "Done" at bounding box center [487, 215] width 59 height 12
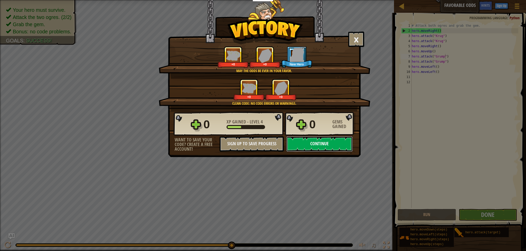
click at [312, 145] on button "Continue" at bounding box center [319, 143] width 66 height 15
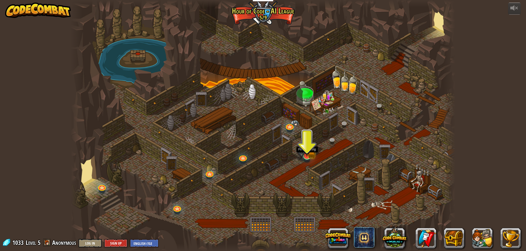
click at [308, 153] on img at bounding box center [307, 145] width 11 height 23
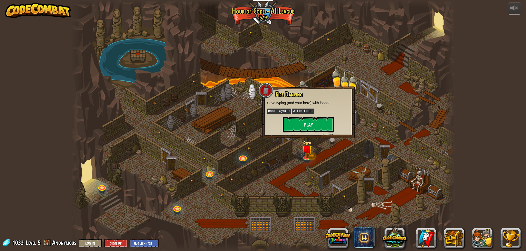
click at [323, 115] on div "Fire Dancing Save typing (and your hero) with loops! Basic Syntax While Loops P…" at bounding box center [308, 112] width 83 height 42
click at [320, 124] on button "Play" at bounding box center [308, 124] width 51 height 15
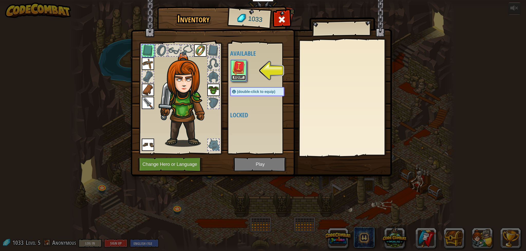
click at [240, 77] on button "Equip" at bounding box center [238, 77] width 14 height 5
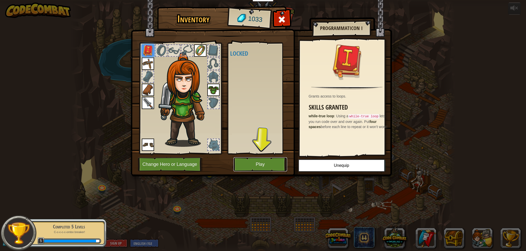
click at [249, 161] on button "Play" at bounding box center [260, 164] width 54 height 14
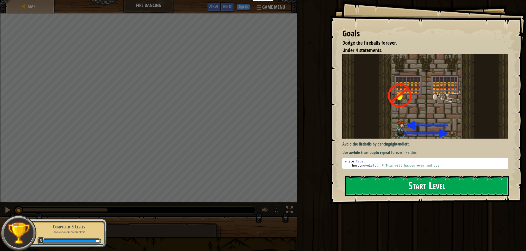
click at [366, 109] on img at bounding box center [426, 96] width 169 height 85
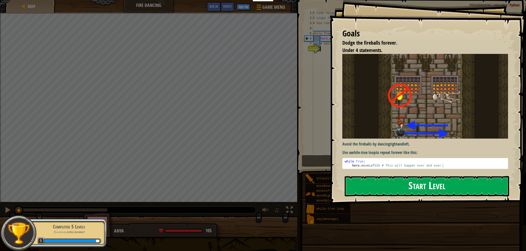
click at [373, 187] on button "Start Level" at bounding box center [426, 186] width 164 height 20
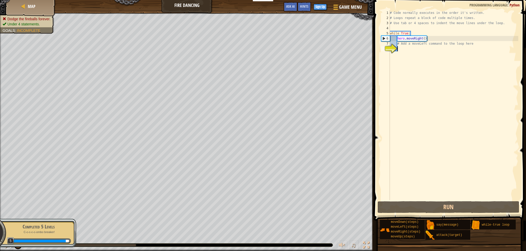
click at [447, 44] on div "# Code normally executes in the order it's written. # Loops repeat a block of c…" at bounding box center [453, 110] width 129 height 200
type textarea "# Add a moveLeft command to the loop here"
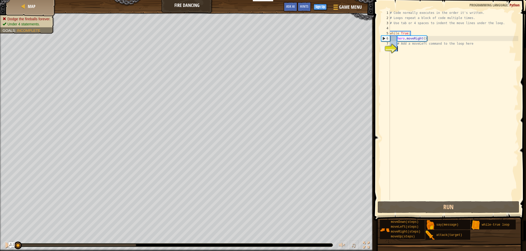
click at [427, 50] on div "# Code normally executes in the order it's written. # Loops repeat a block of c…" at bounding box center [453, 110] width 129 height 200
type textarea "h"
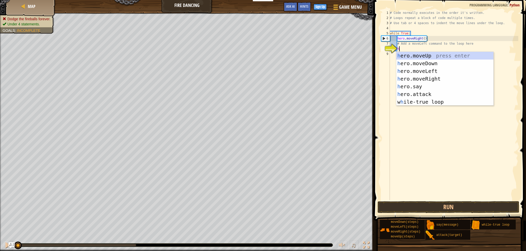
scroll to position [2, 1]
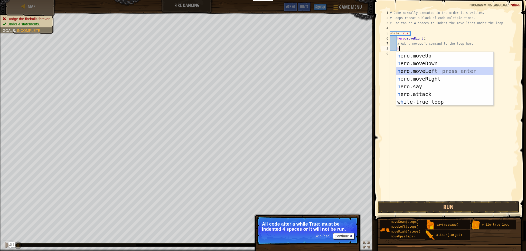
click at [442, 72] on div "h ero.moveUp press enter h ero.moveDown press enter h ero.moveLeft press enter …" at bounding box center [444, 86] width 97 height 69
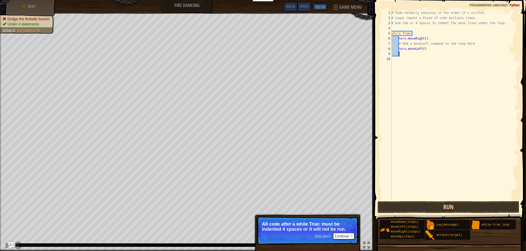
scroll to position [2, 0]
click at [439, 94] on div "# Code normally executes in the order it's written. # Loops repeat a block of c…" at bounding box center [454, 110] width 128 height 200
click at [402, 204] on button "Run" at bounding box center [447, 207] width 141 height 12
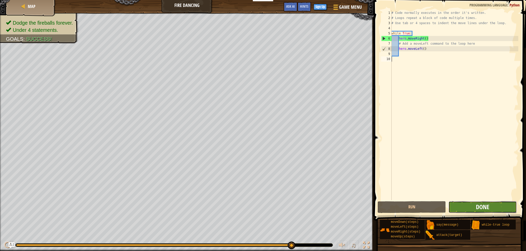
click at [479, 207] on span "Done" at bounding box center [482, 207] width 13 height 8
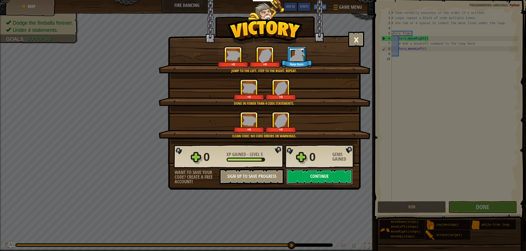
click at [322, 180] on button "Continue" at bounding box center [319, 176] width 66 height 15
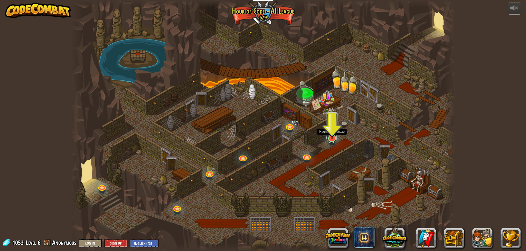
click at [332, 141] on link at bounding box center [331, 138] width 10 height 10
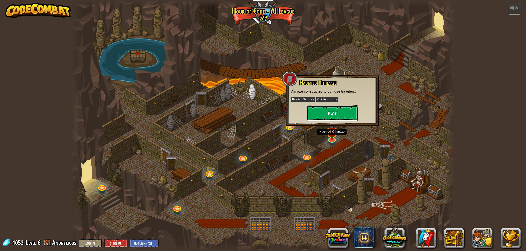
click at [337, 111] on button "Play" at bounding box center [332, 113] width 51 height 15
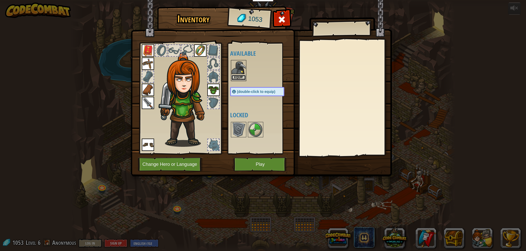
click at [239, 77] on button "Equip" at bounding box center [238, 77] width 14 height 5
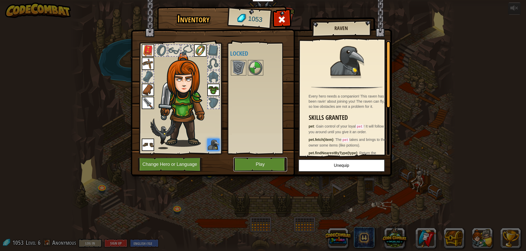
click at [265, 165] on button "Play" at bounding box center [260, 164] width 54 height 14
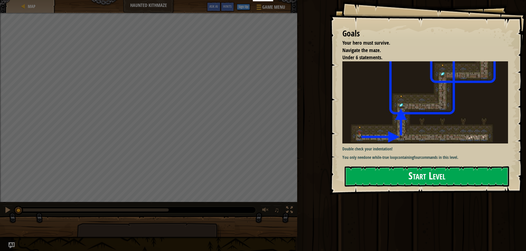
click at [386, 109] on img at bounding box center [426, 102] width 169 height 82
click at [405, 174] on button "Start Level" at bounding box center [426, 176] width 164 height 20
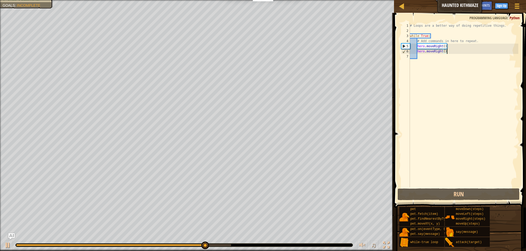
drag, startPoint x: 453, startPoint y: 53, endPoint x: 449, endPoint y: 52, distance: 3.9
click at [453, 53] on div "# Loops are a better way of doing repetitive things. while True : # Add command…" at bounding box center [463, 110] width 109 height 175
type textarea "hero.moveRight()"
click at [443, 52] on div "# Loops are a better way of doing repetitive things. while True : # Add command…" at bounding box center [463, 110] width 109 height 175
drag, startPoint x: 443, startPoint y: 52, endPoint x: 434, endPoint y: 52, distance: 9.0
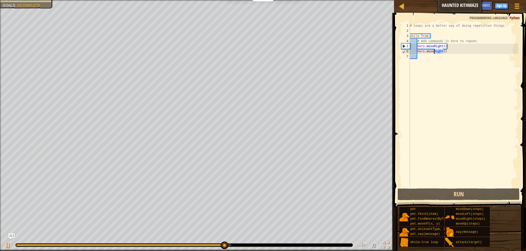
click at [434, 52] on div "# Loops are a better way of doing repetitive things. while True : # Add command…" at bounding box center [463, 110] width 109 height 175
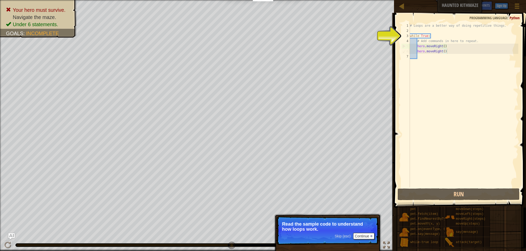
drag, startPoint x: 342, startPoint y: 237, endPoint x: 344, endPoint y: 233, distance: 4.4
click at [342, 236] on span "Skip (esc)" at bounding box center [342, 236] width 16 height 4
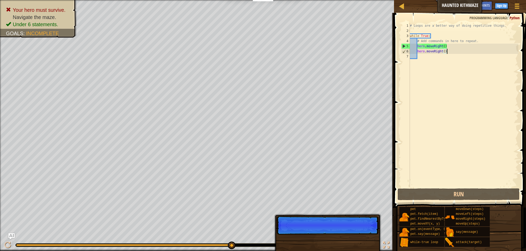
scroll to position [2, 3]
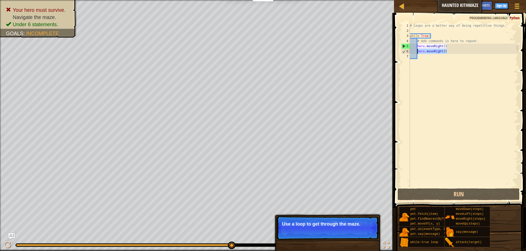
drag, startPoint x: 447, startPoint y: 53, endPoint x: 416, endPoint y: 52, distance: 30.3
click at [416, 52] on div "# Loops are a better way of doing repetitive things. while True : # Add command…" at bounding box center [463, 110] width 109 height 175
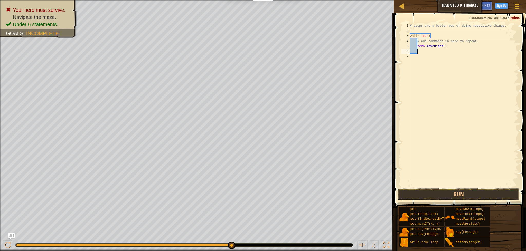
type textarea "h"
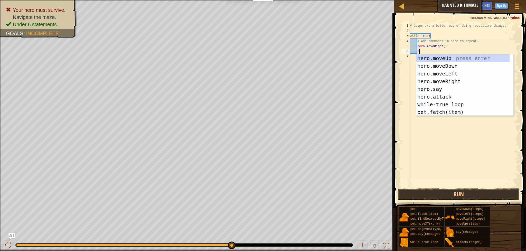
scroll to position [2, 1]
click at [457, 71] on div "h ero.moveUp press enter h ero.moveDown press enter h ero.moveLeft press enter …" at bounding box center [462, 92] width 93 height 77
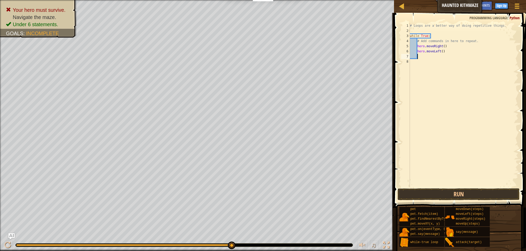
scroll to position [2, 0]
type textarea "h"
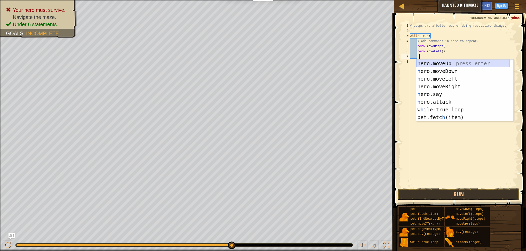
click at [435, 63] on div "h ero.moveUp press enter h ero.moveDown press enter h ero.moveLeft press enter …" at bounding box center [462, 98] width 93 height 77
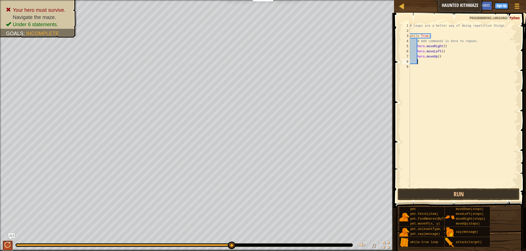
click at [12, 246] on button at bounding box center [8, 246] width 10 height 11
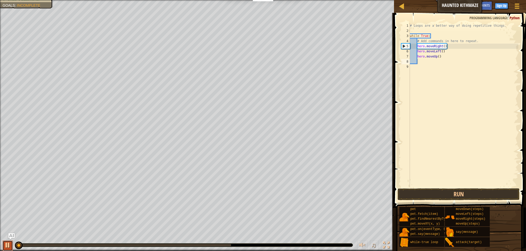
click at [7, 246] on div at bounding box center [7, 245] width 7 height 7
click at [8, 244] on div at bounding box center [7, 245] width 7 height 7
click at [13, 240] on div "♫" at bounding box center [197, 243] width 394 height 15
click at [9, 244] on div at bounding box center [7, 245] width 7 height 7
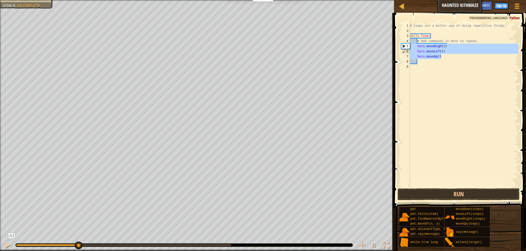
drag, startPoint x: 443, startPoint y: 55, endPoint x: 410, endPoint y: 44, distance: 35.0
click at [410, 44] on div "# Loops are a better way of doing repetitive things. while True : # Add command…" at bounding box center [463, 110] width 109 height 175
type textarea "hero.moveRight() hero.moveLeft()"
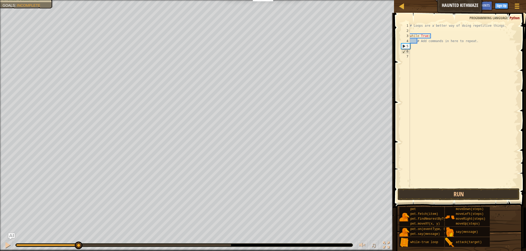
scroll to position [2, 0]
drag, startPoint x: 410, startPoint y: 36, endPoint x: 476, endPoint y: 39, distance: 66.0
click at [476, 39] on div "# Loops are a better way of doing repetitive things. while True : # Add command…" at bounding box center [463, 110] width 109 height 175
type textarea "."
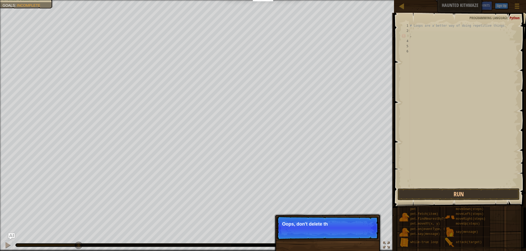
click at [430, 35] on div "# Loops are a better way of doing repetitive things. ." at bounding box center [463, 110] width 109 height 175
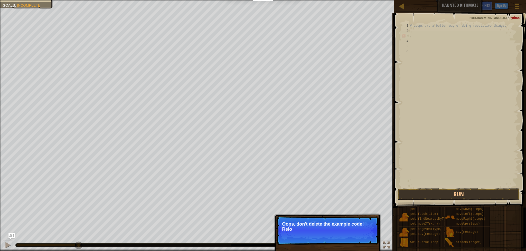
drag, startPoint x: 350, startPoint y: 251, endPoint x: 353, endPoint y: 246, distance: 5.8
click at [351, 250] on div "↻ Reload Oops, don't delete the example code! Reload the original code." at bounding box center [327, 254] width 107 height 76
click at [358, 235] on button "↻ Reload" at bounding box center [362, 236] width 23 height 8
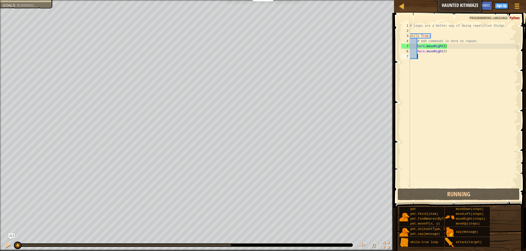
scroll to position [2, 0]
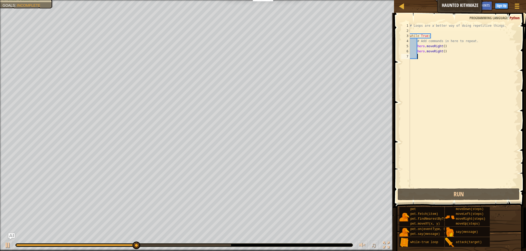
click at [442, 46] on div "# Loops are a better way of doing repetitive things. while True : # Add command…" at bounding box center [463, 110] width 109 height 175
click at [444, 46] on div "# Loops are a better way of doing repetitive things. while True : # Add command…" at bounding box center [463, 110] width 109 height 175
drag, startPoint x: 443, startPoint y: 46, endPoint x: 436, endPoint y: 46, distance: 7.2
click at [434, 47] on div "# Loops are a better way of doing repetitive things. while True : # Add command…" at bounding box center [463, 110] width 109 height 175
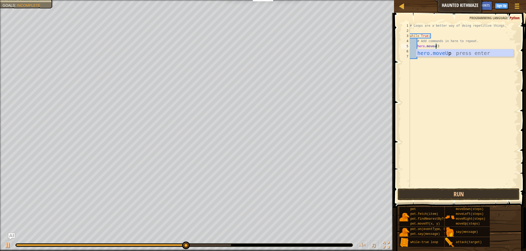
scroll to position [2, 2]
click at [469, 50] on div "hero.moveUp press enter" at bounding box center [464, 60] width 97 height 23
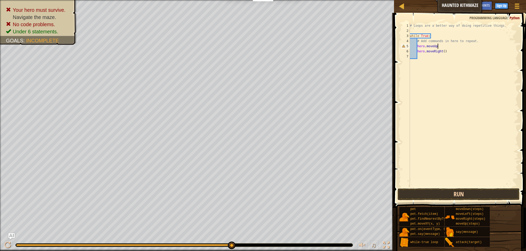
type textarea "hero.moveUp"
click at [413, 195] on button "Run" at bounding box center [458, 194] width 122 height 12
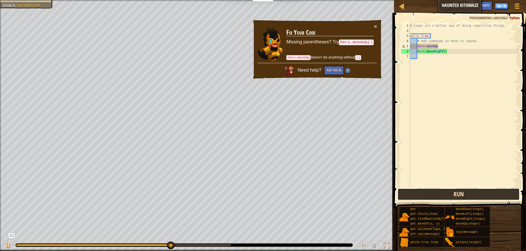
click at [413, 194] on button "Run" at bounding box center [458, 194] width 122 height 12
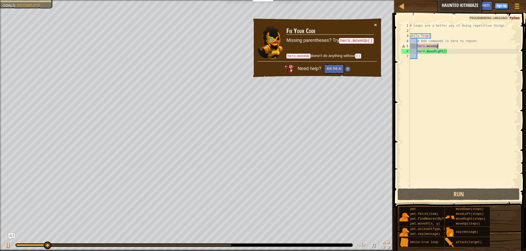
click at [451, 46] on div "# Loops are a better way of doing repetitive things. while True : # Add command…" at bounding box center [463, 110] width 109 height 175
drag, startPoint x: 451, startPoint y: 46, endPoint x: 417, endPoint y: 47, distance: 33.4
click at [417, 47] on div "# Loops are a better way of doing repetitive things. while True : # Add command…" at bounding box center [463, 110] width 109 height 175
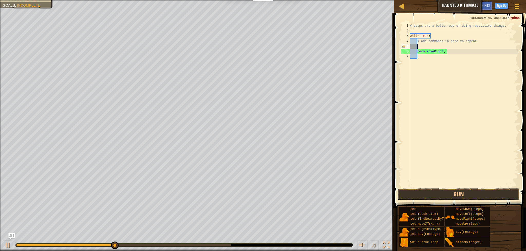
scroll to position [2, 0]
type textarea "h"
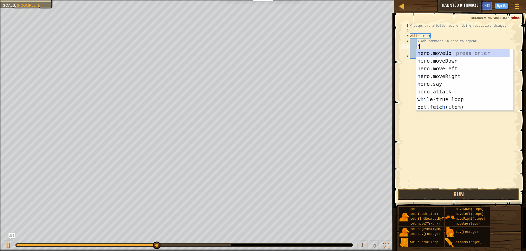
scroll to position [2, 1]
click at [442, 51] on div "h ero.moveUp press enter h ero.moveDown press enter h ero.moveLeft press enter …" at bounding box center [464, 87] width 97 height 77
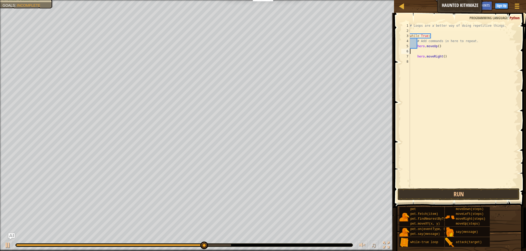
scroll to position [2, 0]
click at [417, 56] on div "# Loops are a better way of doing repetitive things. while True : # Add command…" at bounding box center [463, 110] width 109 height 175
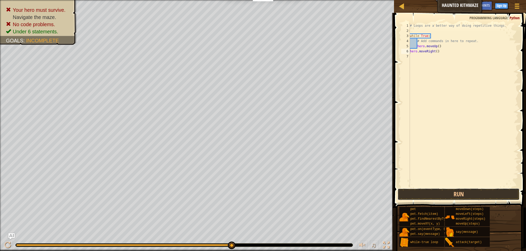
drag, startPoint x: 452, startPoint y: 194, endPoint x: 452, endPoint y: 185, distance: 9.3
click at [452, 194] on button "Run" at bounding box center [458, 194] width 122 height 12
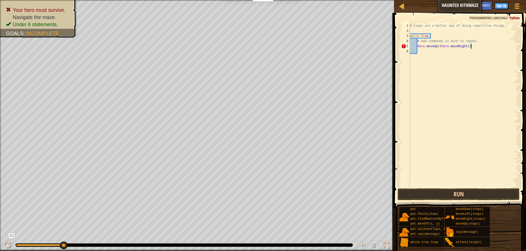
click at [478, 45] on div "# Loops are a better way of doing repetitive things. while True : # Add command…" at bounding box center [463, 110] width 109 height 175
drag, startPoint x: 473, startPoint y: 49, endPoint x: 402, endPoint y: 34, distance: 72.9
click at [402, 34] on div "hero.moveUp()hero.moveRight() 1 2 3 4 5 6 # Loops are a better way of doing rep…" at bounding box center [459, 105] width 118 height 164
type textarea "while True: # Add commands in here to repeat."
drag, startPoint x: 458, startPoint y: 61, endPoint x: 444, endPoint y: 43, distance: 22.3
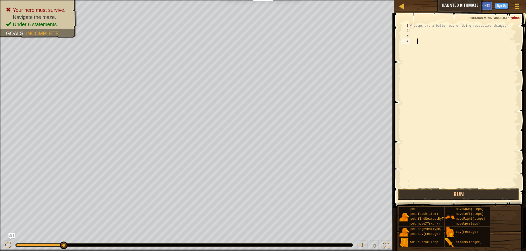
click at [458, 61] on div "# Loops are a better way of doing repetitive things." at bounding box center [463, 110] width 109 height 175
click at [426, 34] on div "# Loops are a better way of doing repetitive things." at bounding box center [463, 110] width 109 height 175
drag, startPoint x: 425, startPoint y: 33, endPoint x: 420, endPoint y: 32, distance: 4.5
click at [424, 33] on div "# Loops are a better way of doing repetitive things." at bounding box center [463, 110] width 109 height 175
type textarea "# Loops are a better wa"
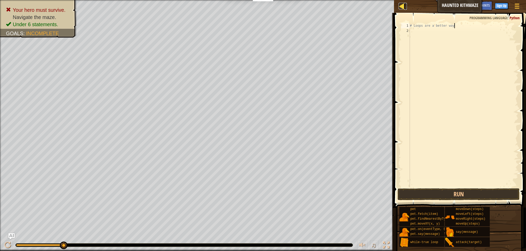
click at [405, 6] on link "Map" at bounding box center [405, 6] width 3 height 7
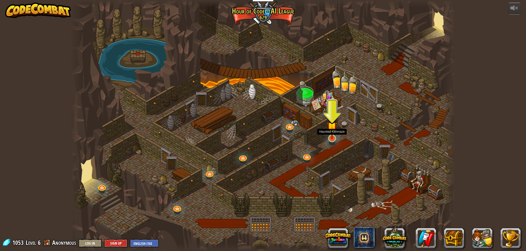
click at [334, 135] on img at bounding box center [332, 127] width 11 height 24
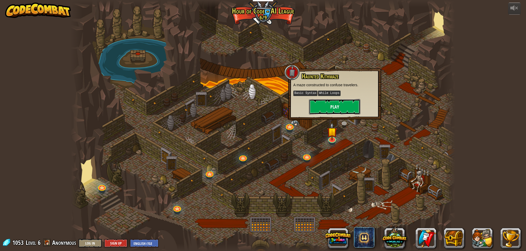
click at [346, 105] on button "Play" at bounding box center [334, 106] width 51 height 15
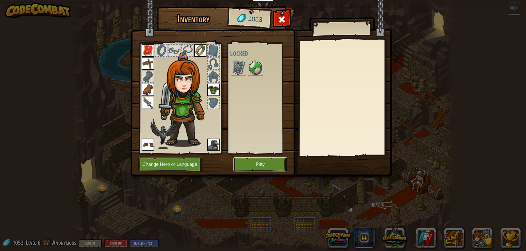
click at [276, 163] on button "Play" at bounding box center [260, 164] width 54 height 14
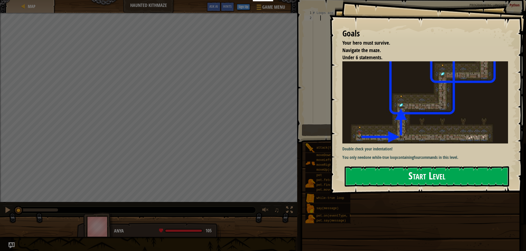
click at [451, 173] on button "Start Level" at bounding box center [426, 176] width 164 height 20
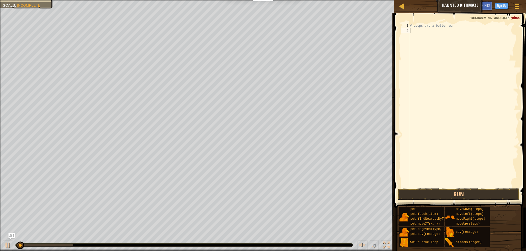
type textarea "w"
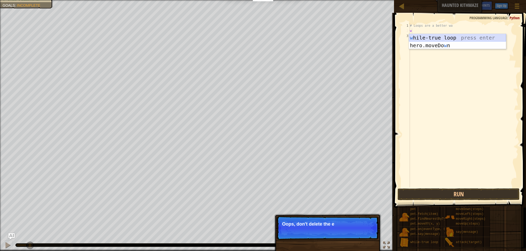
click at [438, 38] on div "w [PERSON_NAME]-true loop press enter hero.moveDo w n press enter" at bounding box center [457, 49] width 97 height 31
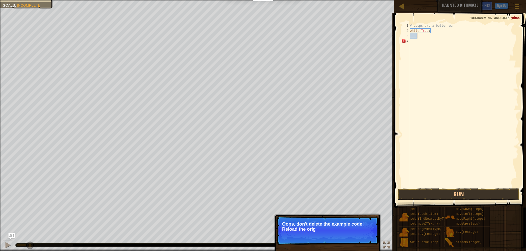
click at [423, 34] on div "# Loops are a better wa while True :" at bounding box center [463, 110] width 109 height 175
click at [423, 36] on div "# Loops are a better wa while True :" at bounding box center [463, 110] width 109 height 175
click at [421, 36] on div "# Loops are a better wa while True :" at bounding box center [463, 110] width 109 height 175
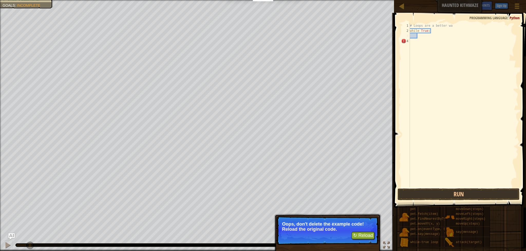
click at [423, 35] on div "# Loops are a better wa while True :" at bounding box center [463, 110] width 109 height 175
click at [407, 43] on div "4" at bounding box center [405, 41] width 9 height 5
click at [413, 42] on div "# Loops are a better wa while True :" at bounding box center [463, 110] width 109 height 175
click at [358, 234] on button "↻ Reload" at bounding box center [362, 236] width 23 height 8
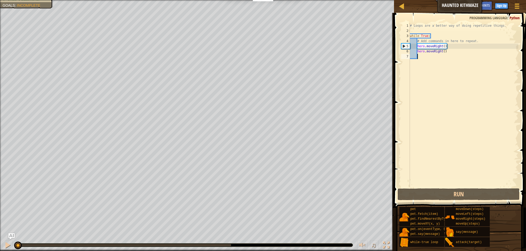
click at [430, 59] on div "# Loops are a better way of doing repetitive things. while True : # Add command…" at bounding box center [463, 110] width 109 height 175
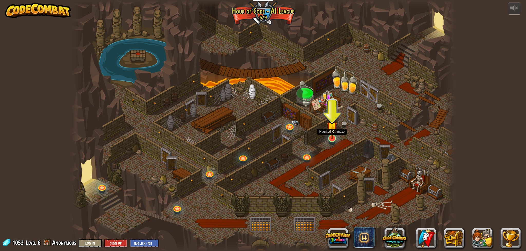
click at [333, 138] on img at bounding box center [332, 127] width 11 height 24
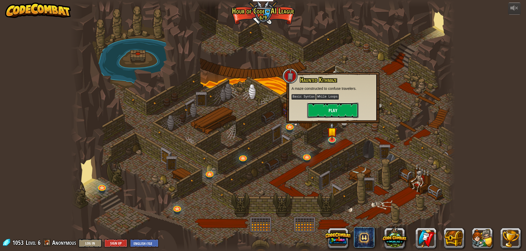
click at [336, 106] on button "Play" at bounding box center [332, 110] width 51 height 15
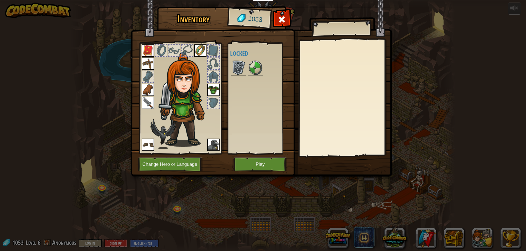
click at [239, 64] on img at bounding box center [238, 68] width 14 height 14
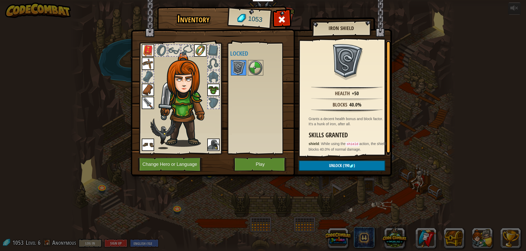
click at [245, 65] on img at bounding box center [238, 68] width 14 height 14
click at [249, 66] on img at bounding box center [255, 68] width 14 height 14
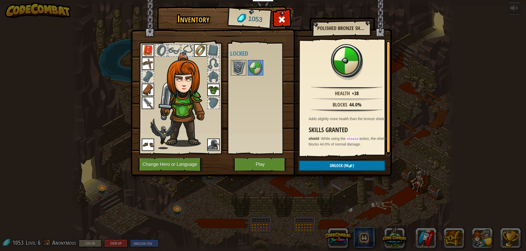
click at [241, 67] on img at bounding box center [238, 68] width 14 height 14
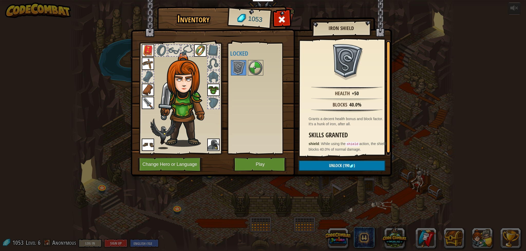
click at [246, 67] on div at bounding box center [262, 67] width 64 height 17
click at [238, 68] on img at bounding box center [238, 68] width 14 height 14
click at [254, 66] on img at bounding box center [255, 68] width 14 height 14
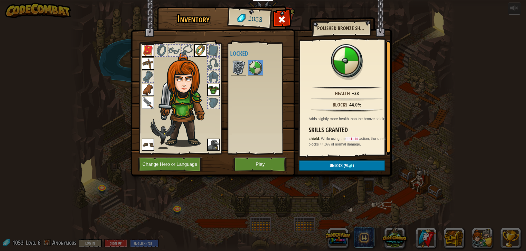
click at [241, 67] on img at bounding box center [238, 68] width 14 height 14
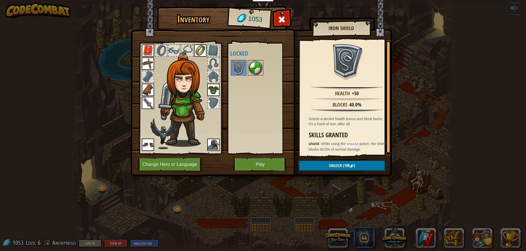
click at [250, 66] on img at bounding box center [255, 68] width 14 height 14
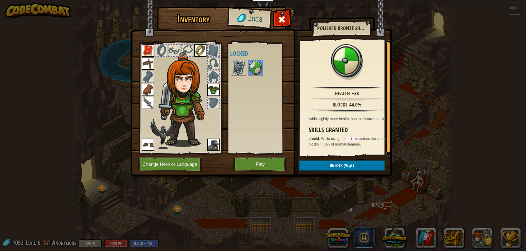
click at [241, 66] on img at bounding box center [238, 68] width 14 height 14
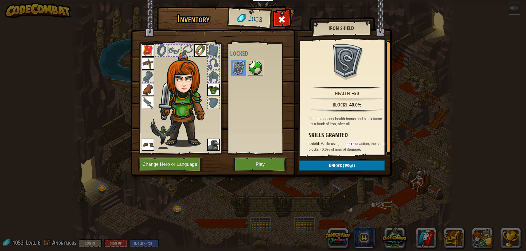
click at [250, 64] on img at bounding box center [255, 68] width 14 height 14
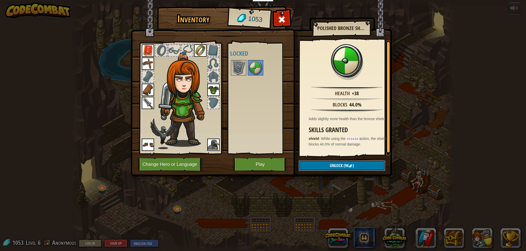
click at [350, 165] on img at bounding box center [350, 166] width 4 height 4
drag, startPoint x: 343, startPoint y: 167, endPoint x: 342, endPoint y: 156, distance: 11.7
click at [343, 167] on button "Confirm" at bounding box center [342, 165] width 87 height 11
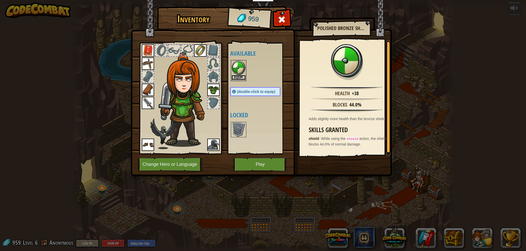
click at [240, 77] on button "Equip" at bounding box center [238, 77] width 14 height 5
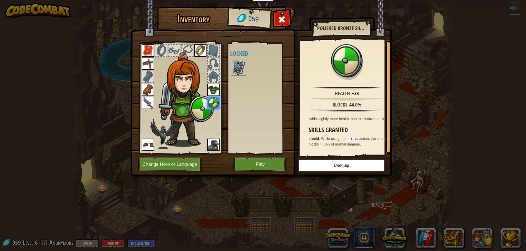
drag, startPoint x: 234, startPoint y: 70, endPoint x: 235, endPoint y: 73, distance: 3.2
click at [234, 72] on img at bounding box center [238, 68] width 14 height 14
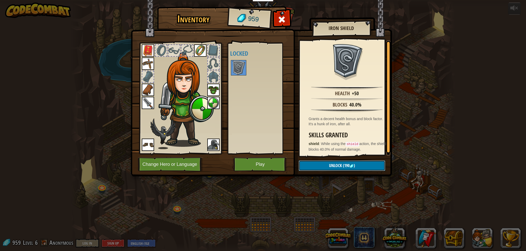
click at [365, 166] on button "Unlock (190 )" at bounding box center [342, 165] width 87 height 11
click at [330, 157] on div "Inventory 959 Available Equip Equip Equip Equip Equip Equip Equip Equip (double…" at bounding box center [262, 92] width 261 height 169
click at [330, 165] on button "Unlock" at bounding box center [342, 165] width 87 height 11
click at [332, 165] on button "Confirm" at bounding box center [342, 165] width 87 height 11
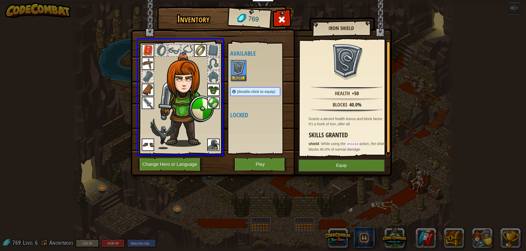
drag, startPoint x: 237, startPoint y: 64, endPoint x: 214, endPoint y: 83, distance: 29.7
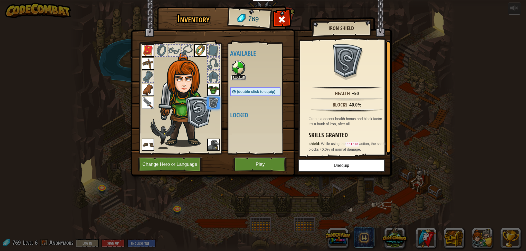
click at [236, 77] on button "Equip" at bounding box center [238, 77] width 14 height 5
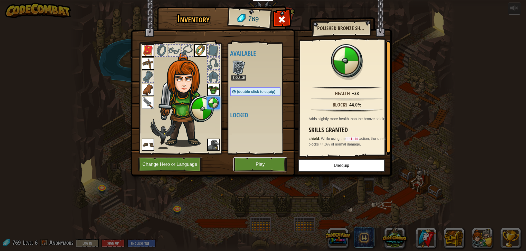
click at [266, 163] on button "Play" at bounding box center [260, 164] width 54 height 14
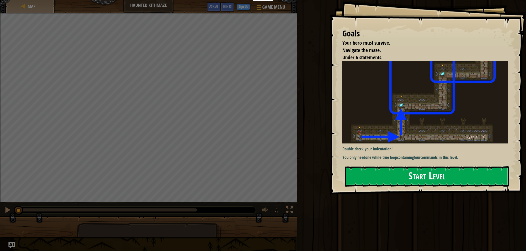
click at [433, 101] on img at bounding box center [426, 102] width 169 height 82
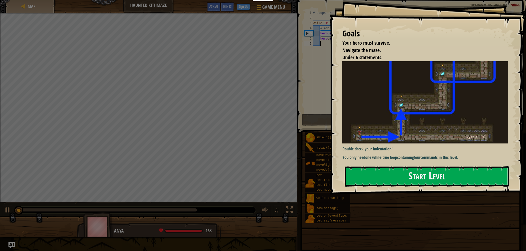
click at [430, 171] on button "Start Level" at bounding box center [426, 176] width 164 height 20
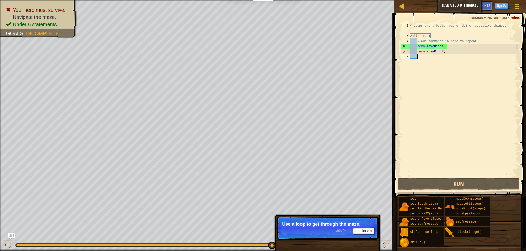
click at [448, 60] on div "# Loops are a better way of doing repetitive things. while True : # Add command…" at bounding box center [463, 105] width 109 height 164
type textarea "h"
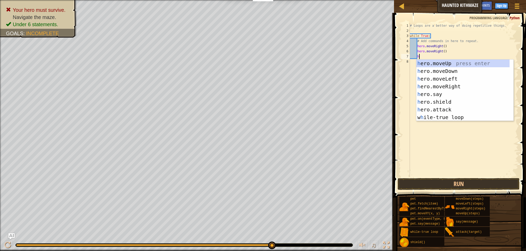
scroll to position [2, 0]
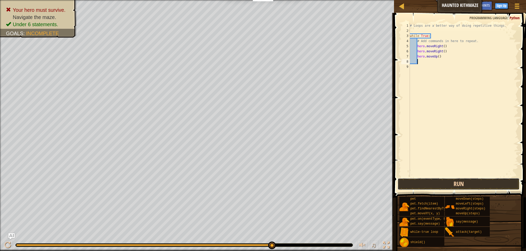
click at [477, 186] on button "Run" at bounding box center [458, 184] width 122 height 12
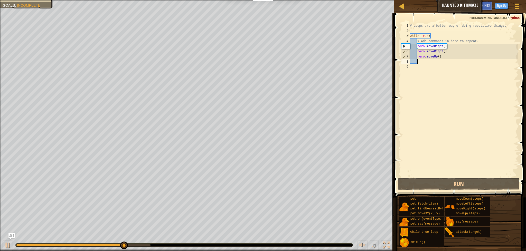
type textarea "h"
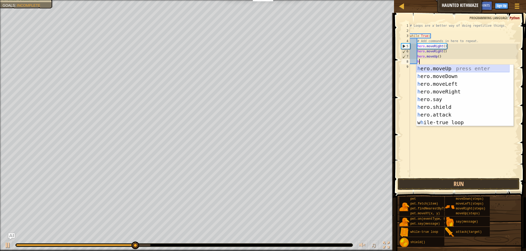
click at [447, 68] on div "h ero.moveUp press enter h ero.moveDown press enter h ero.moveLeft press enter …" at bounding box center [462, 103] width 93 height 77
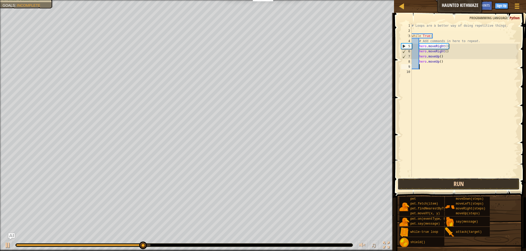
click at [437, 184] on button "Run" at bounding box center [458, 184] width 122 height 12
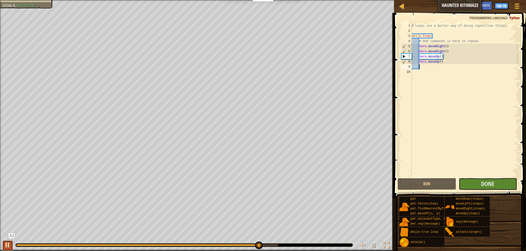
click at [6, 245] on div at bounding box center [7, 245] width 7 height 7
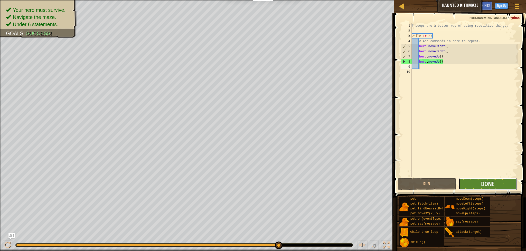
click at [477, 186] on button "Done" at bounding box center [487, 184] width 59 height 12
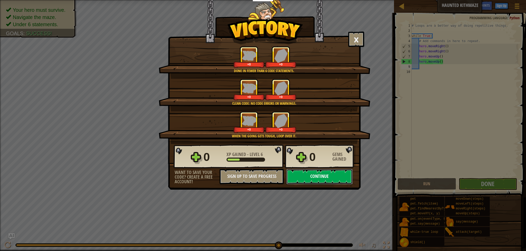
click at [332, 179] on button "Continue" at bounding box center [319, 176] width 66 height 15
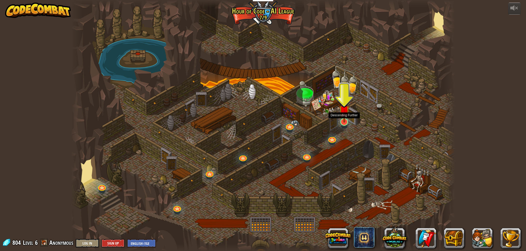
click at [347, 120] on img at bounding box center [344, 111] width 11 height 24
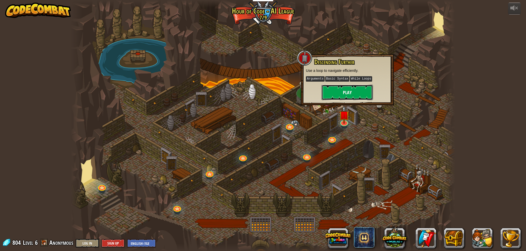
click at [361, 95] on button "Play" at bounding box center [346, 92] width 51 height 15
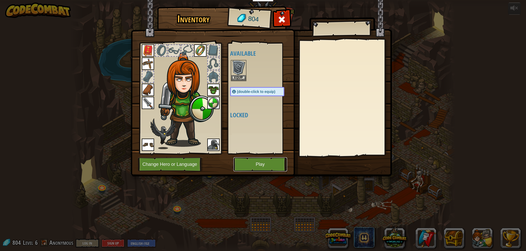
click at [252, 165] on button "Play" at bounding box center [260, 164] width 54 height 14
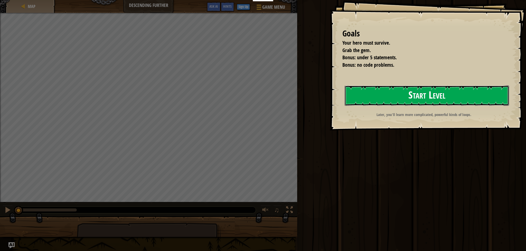
click at [408, 97] on button "Start Level" at bounding box center [426, 95] width 164 height 20
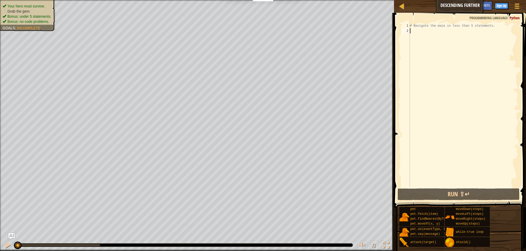
type textarea "w"
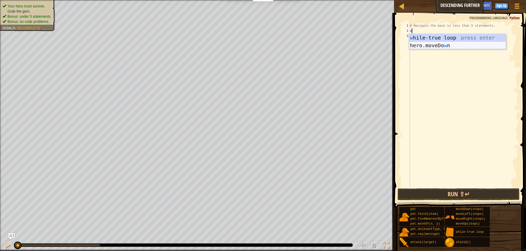
click at [435, 44] on div "w [PERSON_NAME]-true loop press enter hero.moveDo w n press enter" at bounding box center [457, 49] width 97 height 31
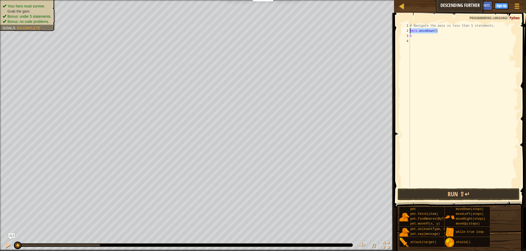
drag, startPoint x: 453, startPoint y: 31, endPoint x: 407, endPoint y: 29, distance: 45.7
click at [407, 29] on div "h 1 2 3 4 # Navigate the maze in less than 5 statements. hero . moveDown ( ) h …" at bounding box center [459, 105] width 118 height 164
type textarea "hero.moveDown()"
click at [413, 33] on div "# Navigate the maze in less than 5 statements. h" at bounding box center [463, 110] width 109 height 175
click at [413, 35] on div "# Navigate the maze in less than 5 statements. h" at bounding box center [463, 110] width 109 height 175
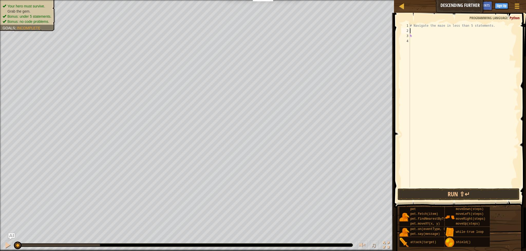
type textarea "h"
click at [414, 30] on div "# Navigate the maze in less than 5 statements." at bounding box center [463, 110] width 109 height 175
type textarea "w"
click at [424, 39] on div "w [PERSON_NAME]-true loop press enter hero.moveDo w n press enter" at bounding box center [457, 49] width 97 height 31
type textarea "h"
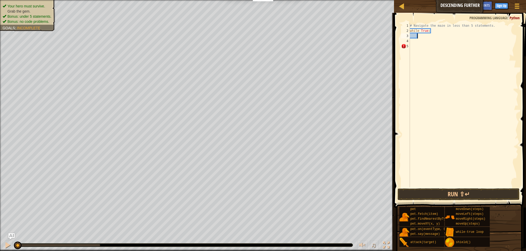
scroll to position [2, 1]
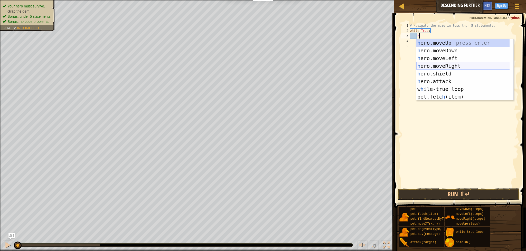
click at [473, 64] on div "h ero.moveUp press enter h ero.moveDown press enter h ero.moveLeft press enter …" at bounding box center [464, 77] width 97 height 77
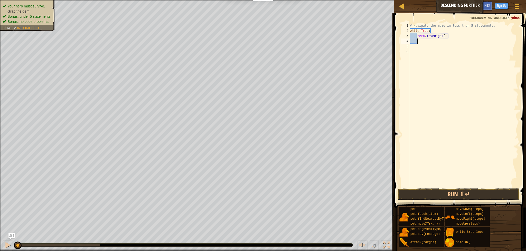
type textarea "h"
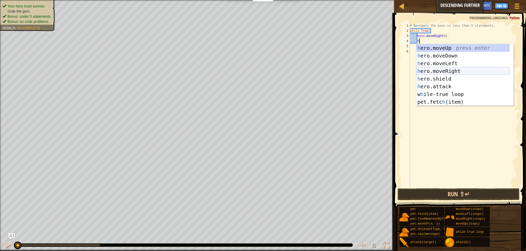
click at [450, 71] on div "h ero.moveUp press enter h ero.moveDown press enter h ero.moveLeft press enter …" at bounding box center [462, 82] width 93 height 77
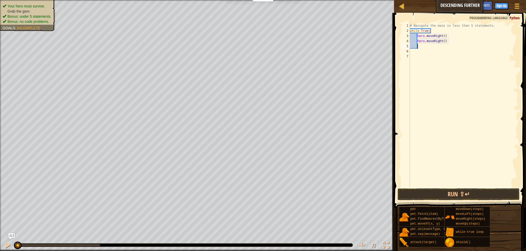
type textarea "h"
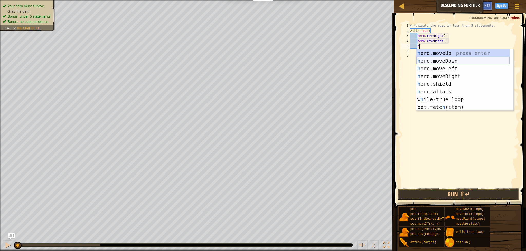
click at [448, 61] on div "h ero.moveUp press enter h ero.moveDown press enter h ero.moveLeft press enter …" at bounding box center [462, 87] width 93 height 77
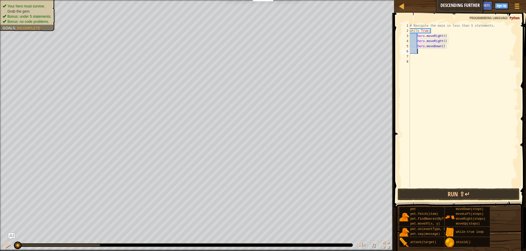
scroll to position [2, 0]
click at [454, 192] on button "Run ⇧↵" at bounding box center [458, 194] width 122 height 12
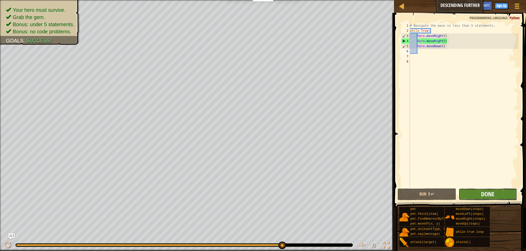
click at [491, 195] on span "Done" at bounding box center [487, 194] width 13 height 8
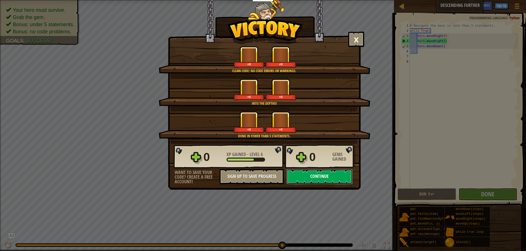
click at [304, 178] on button "Continue" at bounding box center [319, 176] width 66 height 15
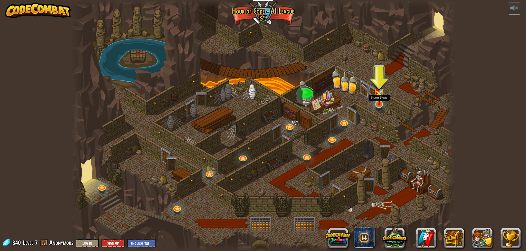
click at [380, 104] on img at bounding box center [378, 90] width 11 height 27
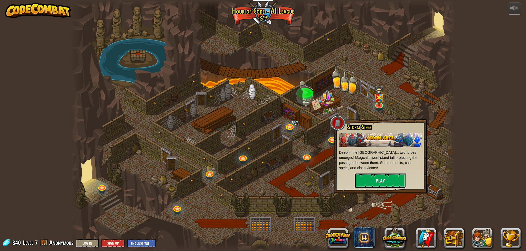
click at [375, 178] on button "Play" at bounding box center [380, 180] width 51 height 15
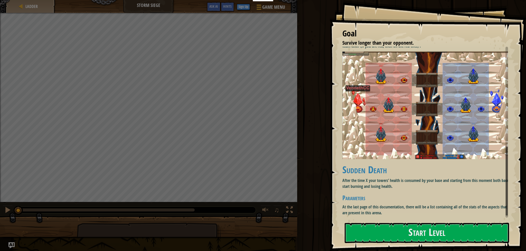
scroll to position [248, 0]
drag, startPoint x: 390, startPoint y: 228, endPoint x: 390, endPoint y: 223, distance: 5.1
click at [390, 227] on button "Start Level" at bounding box center [426, 233] width 164 height 20
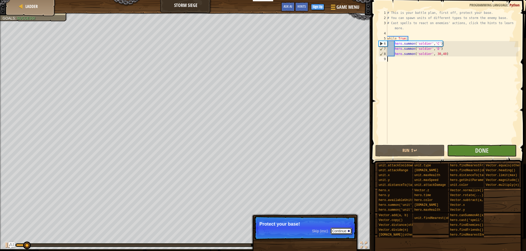
click at [338, 230] on button "Continue" at bounding box center [340, 231] width 21 height 7
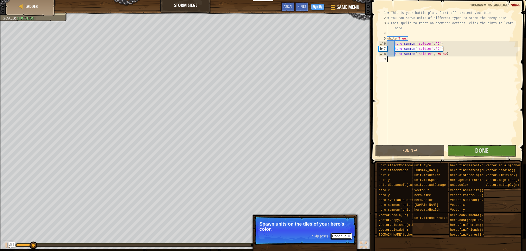
click at [340, 235] on button "Continue" at bounding box center [340, 236] width 21 height 7
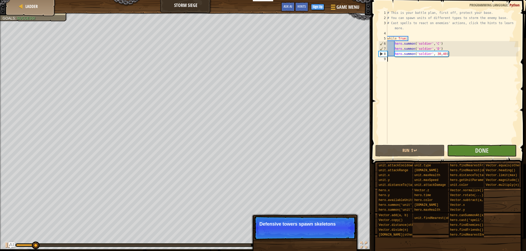
click at [326, 237] on p "Skip (esc) Continue Defensive towers spawn skeletons" at bounding box center [305, 228] width 102 height 24
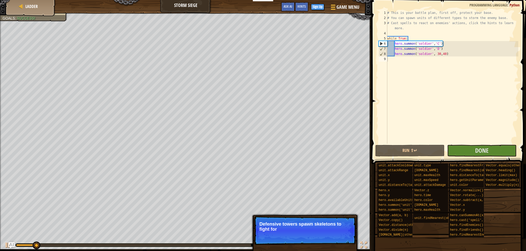
click at [326, 237] on p "Skip (esc) Continue Defensive towers spawn skeletons to fight for" at bounding box center [305, 230] width 102 height 29
click at [322, 238] on div "Skip (esc) Continue" at bounding box center [332, 236] width 40 height 7
click at [429, 63] on div "# This is your battle plan, first off, protect your base. # You can spawn units…" at bounding box center [452, 82] width 132 height 144
drag, startPoint x: 418, startPoint y: 61, endPoint x: 407, endPoint y: 60, distance: 10.9
click at [418, 61] on div "# This is your battle plan, first off, protect your base. # You can spawn units…" at bounding box center [452, 82] width 132 height 144
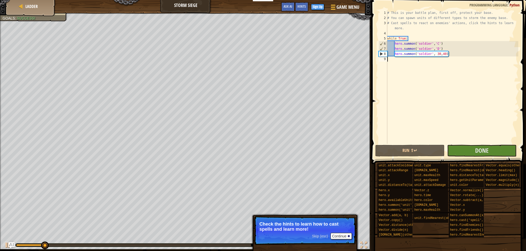
click at [404, 60] on div "# This is your battle plan, first off, protect your base. # You can spawn units…" at bounding box center [452, 82] width 132 height 144
click at [398, 60] on div "# This is your battle plan, first off, protect your base. # You can spawn units…" at bounding box center [452, 82] width 132 height 144
type textarea "h"
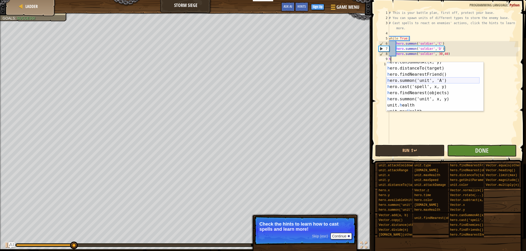
scroll to position [62, 0]
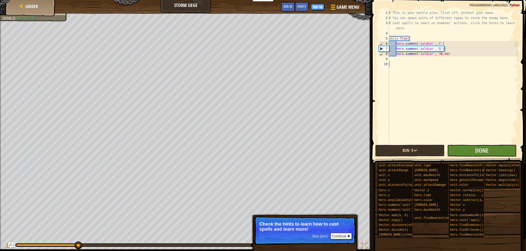
click at [456, 109] on div "# This is your battle plan, first off, protect your base. # You can spawn units…" at bounding box center [453, 82] width 130 height 144
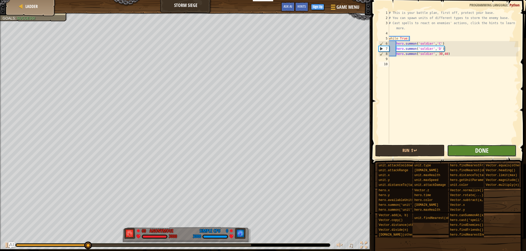
click at [476, 149] on span "Done" at bounding box center [481, 150] width 13 height 8
